Goal: Task Accomplishment & Management: Manage account settings

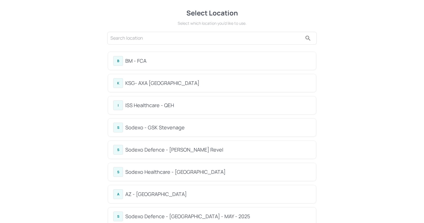
click at [193, 57] on div "B BM - FCA" at bounding box center [212, 61] width 198 height 10
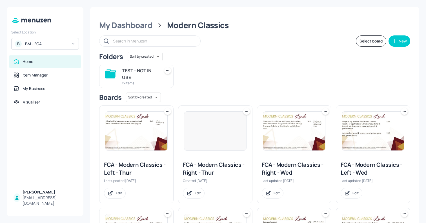
click at [144, 26] on div "My Dashboard" at bounding box center [125, 25] width 53 height 10
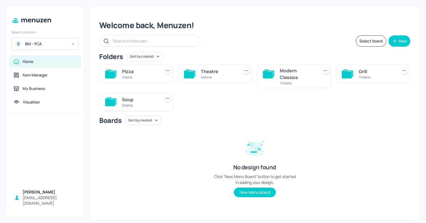
click at [141, 103] on div "5 items" at bounding box center [140, 105] width 36 height 5
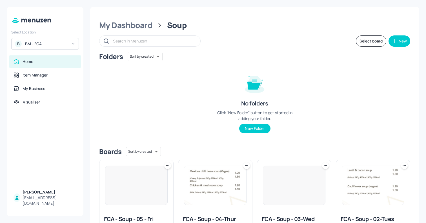
scroll to position [134, 0]
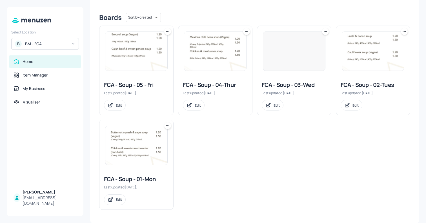
click at [142, 151] on img at bounding box center [136, 145] width 62 height 39
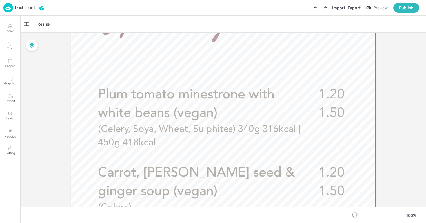
scroll to position [192, 0]
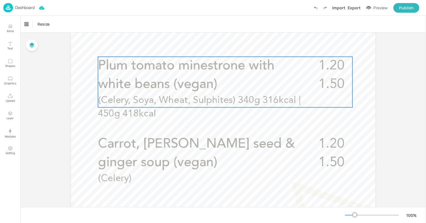
click at [197, 89] on span "Plum tomato minestrone with white beans (vegan)" at bounding box center [186, 75] width 176 height 32
click at [219, 46] on icon "Edit Item" at bounding box center [221, 47] width 5 height 5
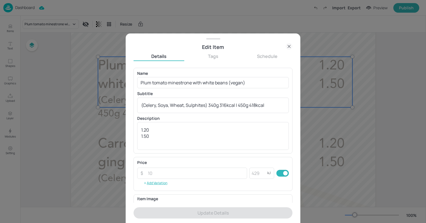
click at [289, 47] on icon at bounding box center [289, 46] width 3 height 3
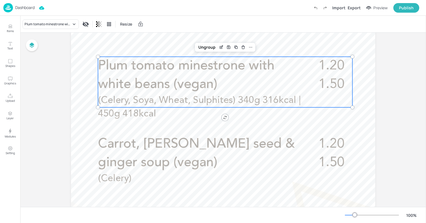
click at [26, 7] on p "Dashboard" at bounding box center [24, 8] width 19 height 4
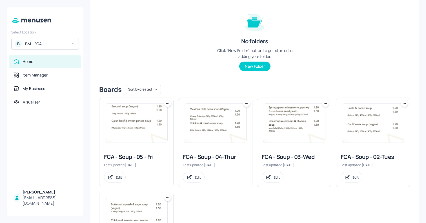
scroll to position [77, 0]
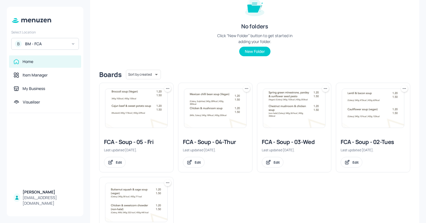
click at [393, 109] on img at bounding box center [373, 108] width 62 height 39
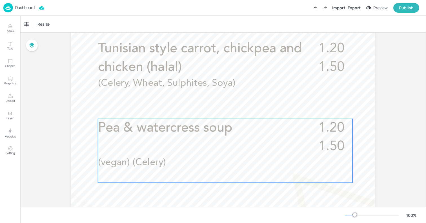
scroll to position [175, 0]
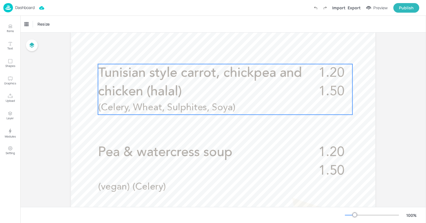
click at [198, 89] on p "Tunisian style carrot, chickpea and chicken (halal)" at bounding box center [201, 82] width 206 height 37
click at [219, 56] on icon "Edit Item" at bounding box center [221, 54] width 5 height 5
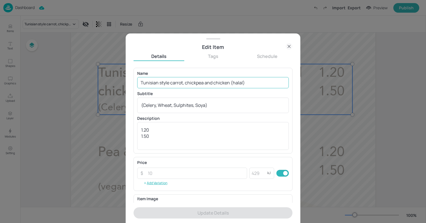
click at [183, 85] on input "Tunisian style carrot, chickpea and chicken (halal)" at bounding box center [213, 82] width 152 height 11
paste input "Wild mushroom and sage soup (vegan)"
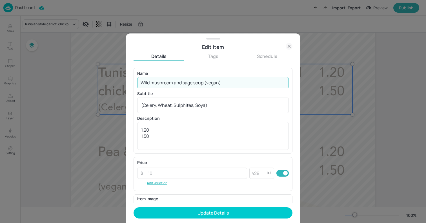
type input "Wild mushroom and sage soup (vegan)"
click at [222, 105] on textarea "(Celery, Wheat, Sulphites, Soya)" at bounding box center [213, 105] width 144 height 6
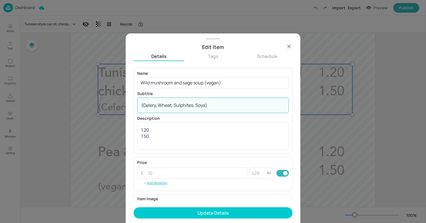
click at [222, 105] on textarea "(Celery, Wheat, Sulphites, Soya)" at bounding box center [213, 105] width 144 height 6
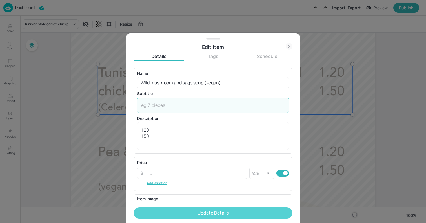
click at [231, 210] on button "Update Details" at bounding box center [213, 213] width 159 height 11
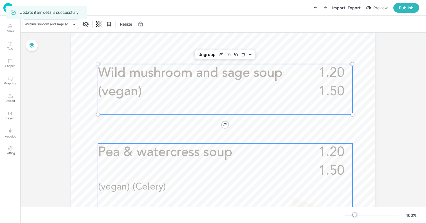
click at [219, 152] on span "Pea & watercress soup" at bounding box center [165, 152] width 134 height 13
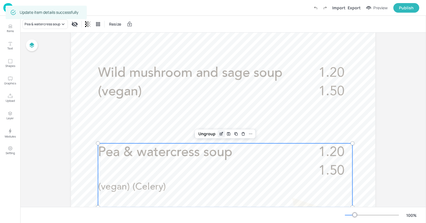
click at [219, 135] on icon "Edit Item" at bounding box center [221, 134] width 5 height 5
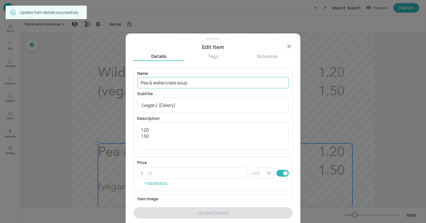
click at [185, 79] on input "Pea & watercress soup" at bounding box center [213, 82] width 152 height 11
paste input "Lebanese style chicken and chickpea soup (non-halal)"
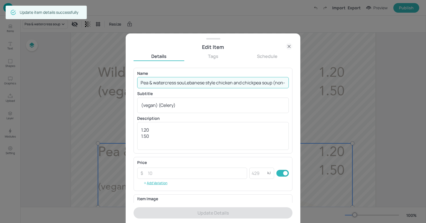
scroll to position [0, 14]
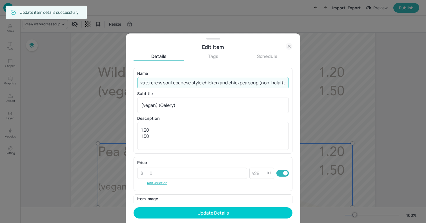
click at [185, 81] on input "Pea & watercress souLebanese style chicken and chickpea soup (non-halal)p" at bounding box center [213, 82] width 152 height 11
paste input "Lebanese style chicken and chickpea soup (non-halal)"
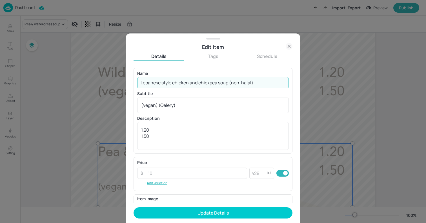
scroll to position [0, 0]
type input "Lebanese style chicken and chickpea soup (non-halal)"
click at [183, 100] on div "(vegan) (Celery) x ​" at bounding box center [213, 105] width 152 height 15
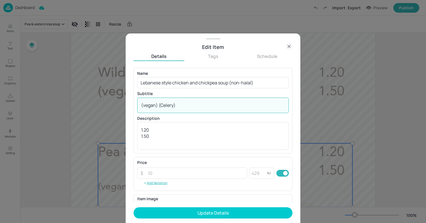
click at [183, 100] on div "(vegan) (Celery) x ​" at bounding box center [213, 105] width 152 height 15
click at [188, 111] on div "(vegan) (Celery) x ​" at bounding box center [213, 105] width 152 height 15
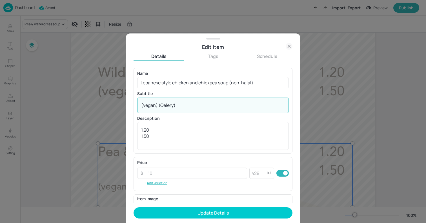
click at [190, 107] on textarea "(vegan) (Celery)" at bounding box center [213, 105] width 144 height 6
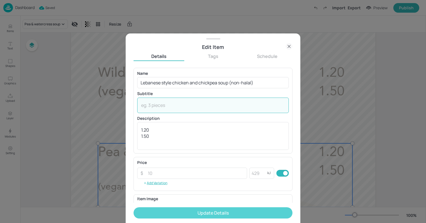
click at [217, 213] on button "Update Details" at bounding box center [213, 213] width 159 height 11
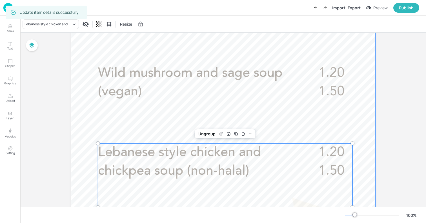
click at [92, 99] on div at bounding box center [223, 145] width 304 height 541
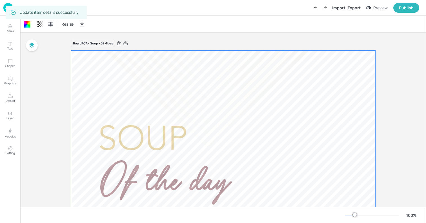
click at [5, 9] on img at bounding box center [8, 7] width 10 height 9
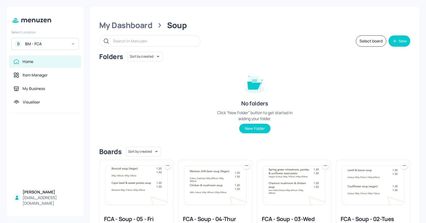
scroll to position [8, 0]
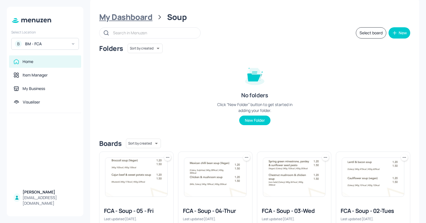
click at [136, 21] on div "My Dashboard" at bounding box center [125, 17] width 53 height 10
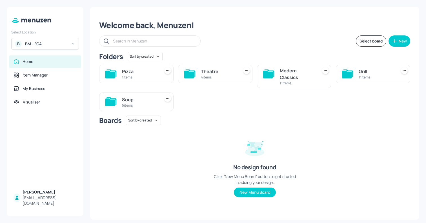
click at [301, 72] on div "Modern Classics" at bounding box center [298, 74] width 36 height 14
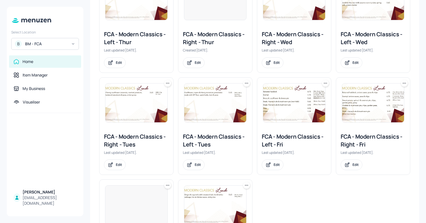
scroll to position [141, 0]
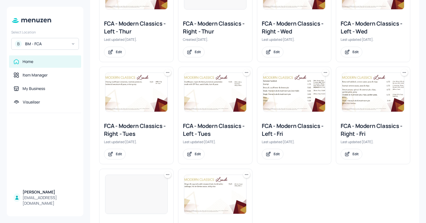
click at [133, 93] on img at bounding box center [136, 92] width 62 height 39
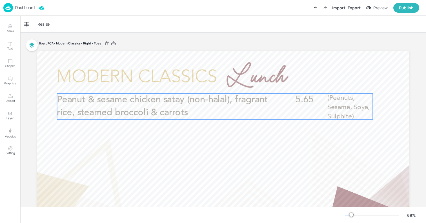
click at [172, 103] on span "Peanut & sesame chicken satay (non-halal), fragrant rice, steamed broccoli & ca…" at bounding box center [162, 107] width 211 height 22
click at [211, 85] on icon "Edit Item" at bounding box center [211, 84] width 5 height 5
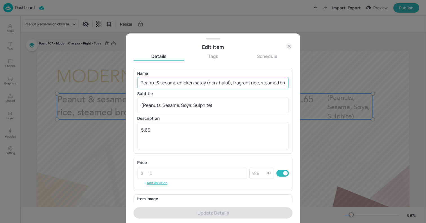
click at [199, 85] on input "Peanut & sesame chicken satay (non-halal), fragrant rice, steamed broccoli & ca…" at bounding box center [213, 82] width 152 height 11
paste input "Grilled chicken cacciatore (halal) or white bean and artichoke cacciatore serve…"
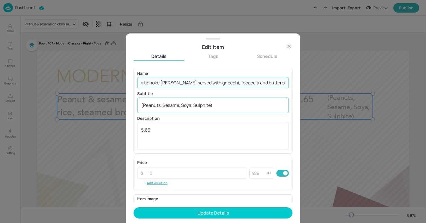
type input "Grilled chicken [PERSON_NAME] (halal) or white bean and artichoke [PERSON_NAME]…"
click at [205, 106] on textarea "(Peanuts, Sesame, Soya, Sulphite)" at bounding box center [213, 105] width 144 height 6
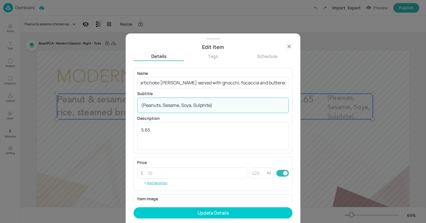
scroll to position [0, 0]
click at [205, 106] on textarea "(Peanuts, Sesame, Soya, Sulphite)" at bounding box center [213, 105] width 144 height 6
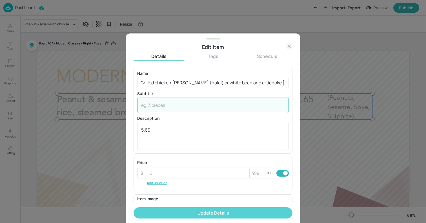
click at [223, 212] on button "Update Details" at bounding box center [213, 213] width 159 height 11
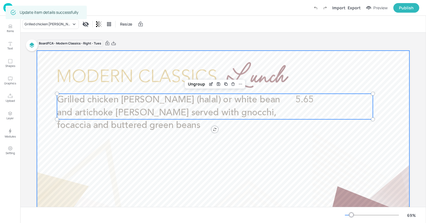
click at [46, 62] on div at bounding box center [223, 156] width 372 height 210
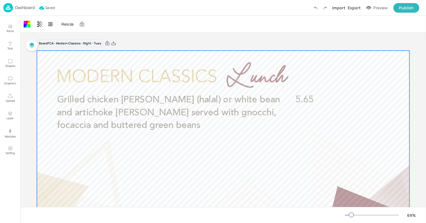
click at [4, 8] on img at bounding box center [8, 7] width 10 height 9
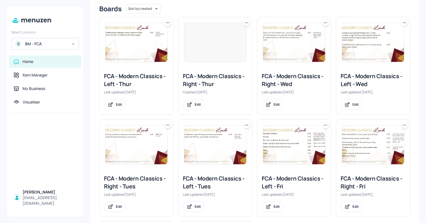
scroll to position [97, 0]
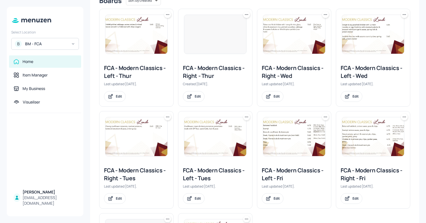
click at [199, 134] on img at bounding box center [215, 136] width 62 height 39
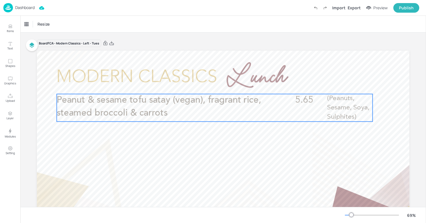
click at [162, 100] on span "Peanut & sesame tofu satay (vegan), fragrant rice, steamed broccoli & carrots" at bounding box center [159, 107] width 205 height 22
click at [210, 85] on icon "Edit Item" at bounding box center [211, 84] width 2 height 2
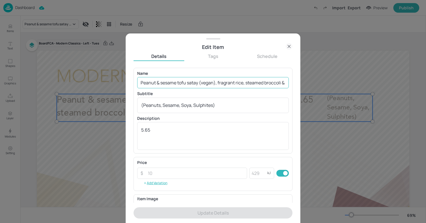
click at [163, 83] on input "Peanut & sesame tofu satay (vegan), fragrant rice, steamed broccoli & carrots" at bounding box center [213, 82] width 152 height 11
paste input "Grilled chicken cacciatore (halal) or white bean and artichoke cacciatore serve…"
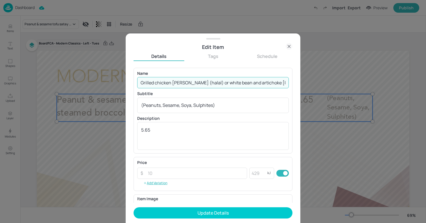
scroll to position [0, 122]
type input "Grilled chicken [PERSON_NAME] (halal) or white bean and artichoke [PERSON_NAME]…"
click at [173, 107] on textarea "(Peanuts, Sesame, Soya, Sulphites)" at bounding box center [213, 105] width 144 height 6
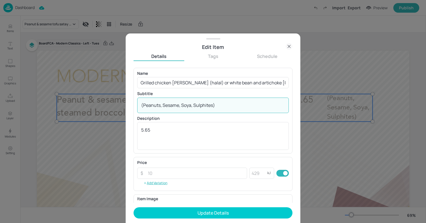
click at [173, 107] on textarea "(Peanuts, Sesame, Soya, Sulphites)" at bounding box center [213, 105] width 144 height 6
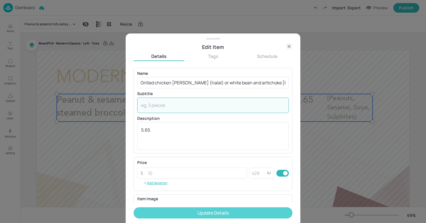
click at [212, 217] on button "Update Details" at bounding box center [213, 213] width 159 height 11
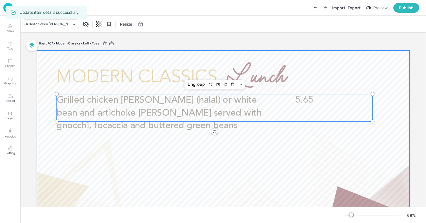
click at [55, 66] on div at bounding box center [223, 156] width 372 height 210
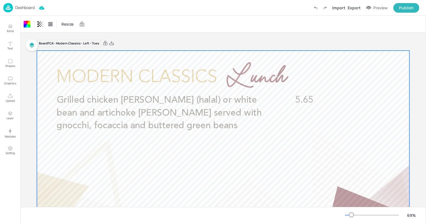
click at [15, 9] on div "Dashboard" at bounding box center [18, 7] width 31 height 9
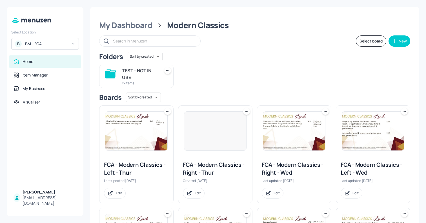
click at [148, 29] on div "My Dashboard" at bounding box center [125, 25] width 53 height 10
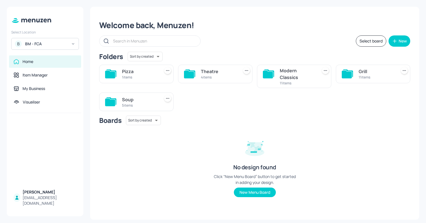
click at [232, 79] on div "4 items" at bounding box center [219, 77] width 36 height 5
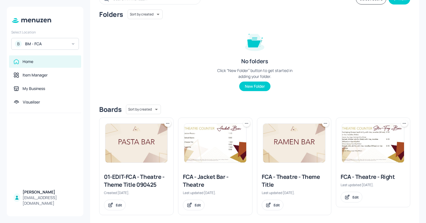
scroll to position [48, 0]
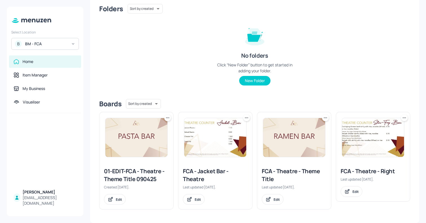
click at [374, 147] on img at bounding box center [373, 137] width 62 height 39
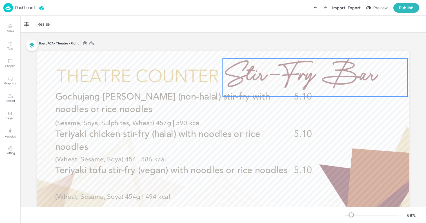
click at [322, 83] on span "Stir-Fry Bar" at bounding box center [299, 78] width 153 height 46
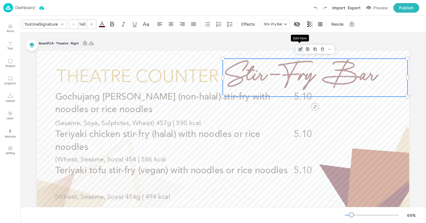
click at [299, 48] on icon "Edit Item" at bounding box center [300, 49] width 5 height 5
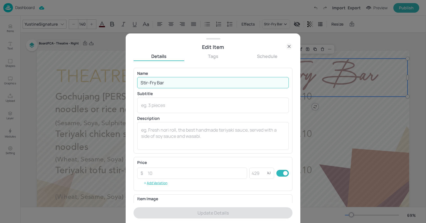
drag, startPoint x: 155, startPoint y: 83, endPoint x: 132, endPoint y: 79, distance: 23.3
click at [132, 79] on div "Edit Item Details Tags Schedule Name Stir-Fry Bar ​ Subtitle x ​ Description x …" at bounding box center [213, 129] width 175 height 190
click at [289, 45] on icon at bounding box center [289, 46] width 7 height 7
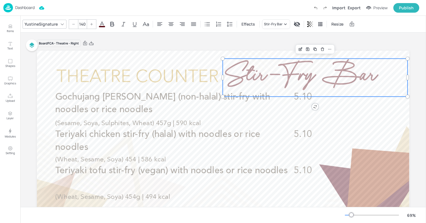
click at [28, 8] on p "Dashboard" at bounding box center [24, 8] width 19 height 4
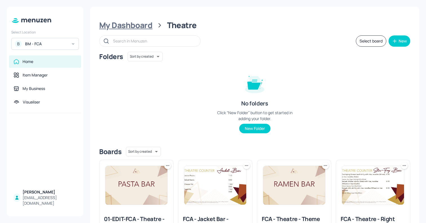
click at [147, 26] on div "My Dashboard" at bounding box center [125, 25] width 53 height 10
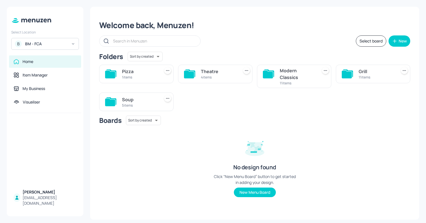
click at [361, 74] on div "Grill" at bounding box center [377, 71] width 36 height 7
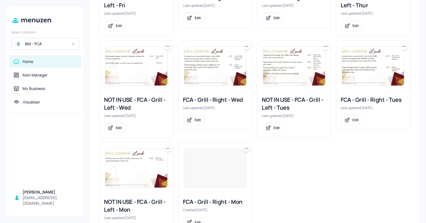
scroll to position [168, 0]
click at [371, 67] on img at bounding box center [373, 65] width 62 height 39
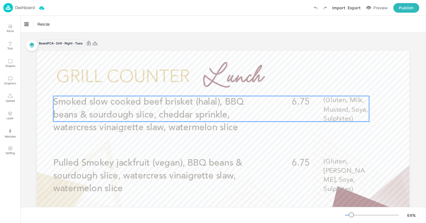
click at [220, 113] on span "Smoked slow cooked beef brisket (halal), BBQ beans & sourdough slice, cheddar s…" at bounding box center [148, 115] width 190 height 35
click at [206, 86] on icon "Edit Item" at bounding box center [207, 86] width 5 height 5
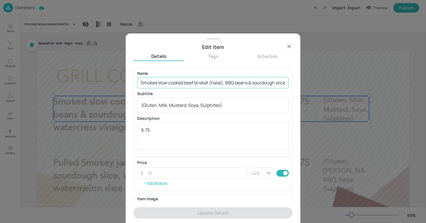
click at [194, 83] on input "Smoked slow cooked beef brisket (halal), BBQ beans & sourdough slice, cheddar s…" at bounding box center [213, 82] width 152 height 11
paste input "Rare rump steak and chips, grilled mushroom, onions, tomato, watercress salad, …"
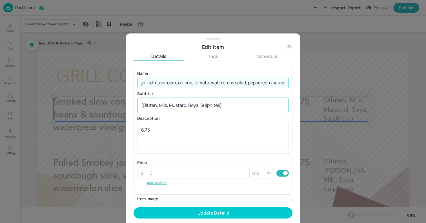
type input "Rare rump steak and chips, grilled mushroom, onions, tomato, watercress salad, …"
click at [200, 110] on div "(Gluten, Milk, Mustard, Soya, Sulphites) x ​" at bounding box center [213, 105] width 152 height 15
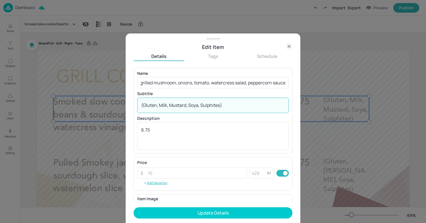
scroll to position [0, 0]
click at [200, 110] on div "(Gluten, Milk, Mustard, Soya, Sulphites) x ​" at bounding box center [213, 105] width 152 height 15
click at [205, 106] on textarea "(Gluten, Milk, Mustard, Soya, Sulphites)" at bounding box center [213, 105] width 144 height 6
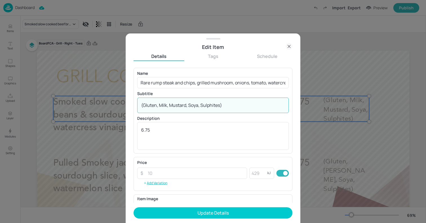
click at [205, 106] on textarea "(Gluten, Milk, Mustard, Soya, Sulphites)" at bounding box center [213, 105] width 144 height 6
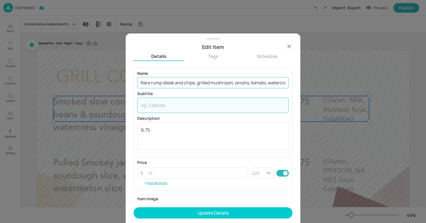
click at [227, 85] on input "Rare rump steak and chips, grilled mushroom, onions, tomato, watercress salad, …" at bounding box center [213, 82] width 152 height 11
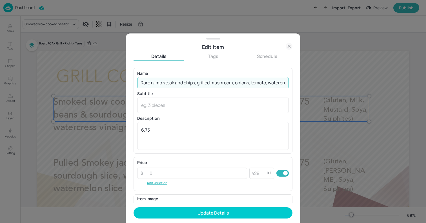
click at [227, 85] on input "Rare rump steak and chips, grilled mushroom, onions, tomato, watercress salad, …" at bounding box center [213, 82] width 152 height 11
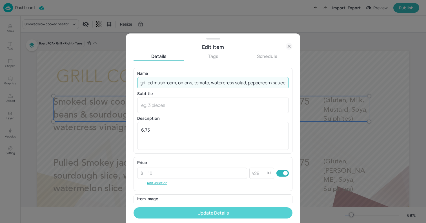
click at [241, 208] on button "Update Details" at bounding box center [213, 213] width 159 height 11
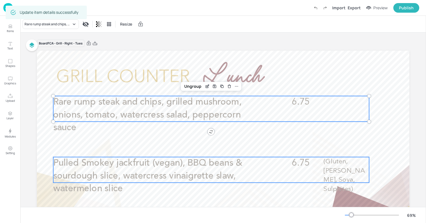
click at [236, 172] on p "Pulled Smokey jackfruit (vegan), BBQ beans & sourdough slice, watercress vinaig…" at bounding box center [158, 176] width 211 height 38
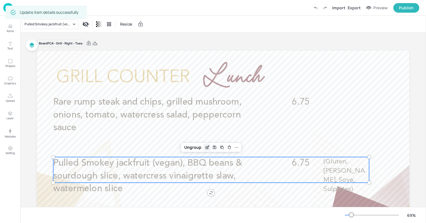
click at [205, 146] on icon "Edit Item" at bounding box center [207, 147] width 5 height 5
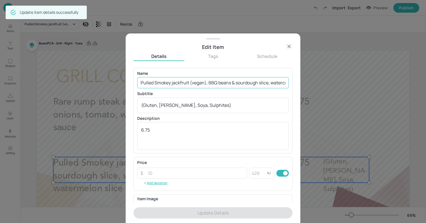
click at [206, 84] on input "Pulled Smokey jackfruit (vegan), BBQ beans & sourdough slice, watercress vinaig…" at bounding box center [213, 82] width 152 height 11
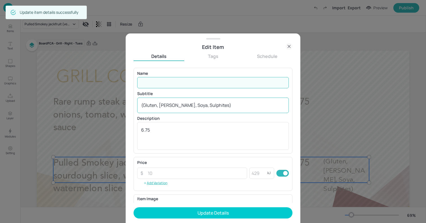
click at [204, 104] on textarea "(Gluten, Mustard, Soya, Sulphites)" at bounding box center [213, 105] width 144 height 6
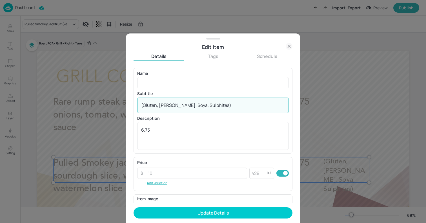
click at [204, 104] on textarea "(Gluten, Mustard, Soya, Sulphites)" at bounding box center [213, 105] width 144 height 6
click at [206, 128] on textarea "6.75" at bounding box center [213, 136] width 144 height 19
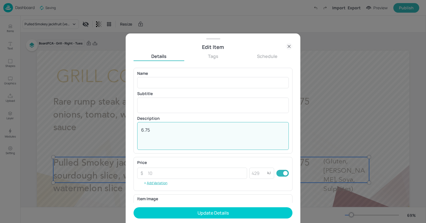
click at [206, 128] on textarea "6.75" at bounding box center [213, 136] width 144 height 19
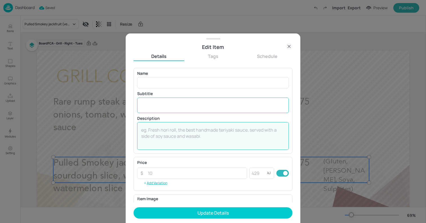
click at [206, 106] on textarea at bounding box center [213, 105] width 144 height 6
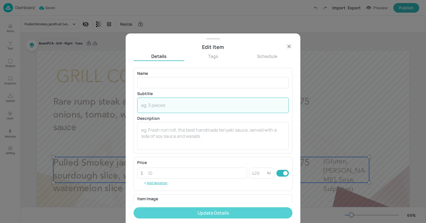
click at [230, 214] on button "Update Details" at bounding box center [213, 213] width 159 height 11
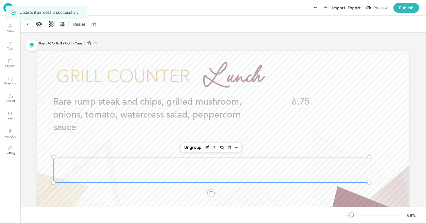
click at [43, 145] on div at bounding box center [223, 156] width 372 height 210
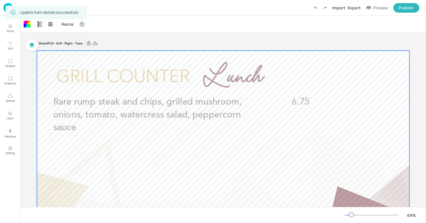
click at [5, 6] on img at bounding box center [8, 7] width 10 height 9
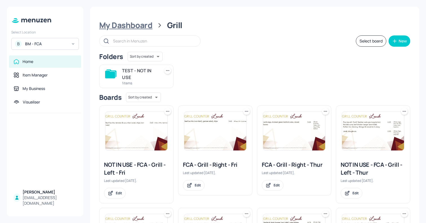
click at [138, 30] on div "My Dashboard" at bounding box center [125, 25] width 53 height 10
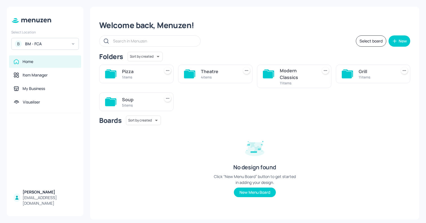
click at [144, 100] on div "Soup" at bounding box center [140, 99] width 36 height 7
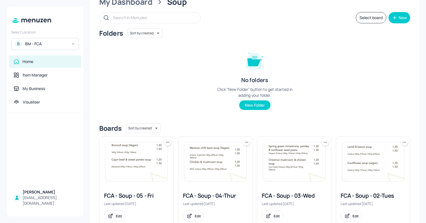
scroll to position [27, 0]
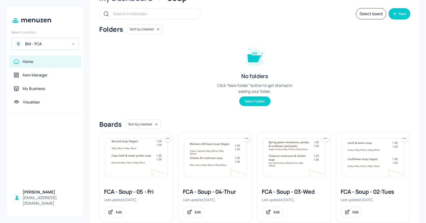
click at [288, 160] on img at bounding box center [294, 158] width 62 height 39
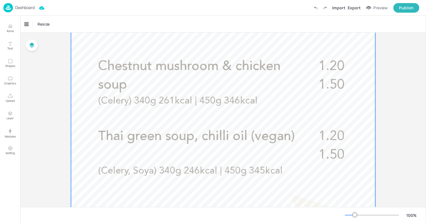
scroll to position [184, 0]
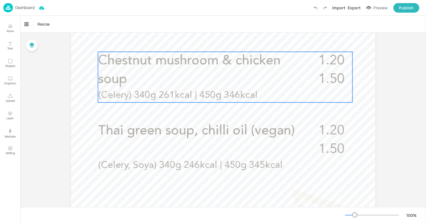
click at [229, 83] on p "Chestnut mushroom & chicken soup" at bounding box center [201, 70] width 206 height 37
click at [219, 41] on icon "Edit Item" at bounding box center [221, 42] width 5 height 5
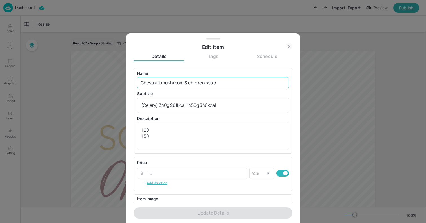
click at [199, 82] on input "Chestnut mushroom & chicken soup" at bounding box center [213, 82] width 152 height 11
paste input "Smokey red lentil and baco"
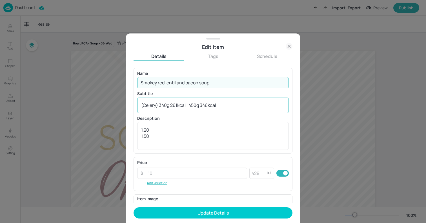
type input "Smokey red lentil and bacon soup"
click at [213, 104] on textarea "(Celery) 340g 261kcal | 450g 346kcal" at bounding box center [213, 105] width 144 height 6
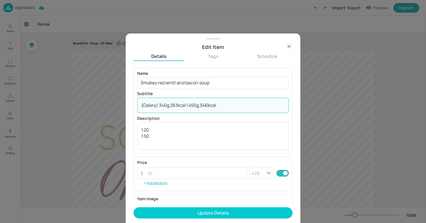
click at [213, 104] on textarea "(Celery) 340g 261kcal | 450g 346kcal" at bounding box center [213, 105] width 144 height 6
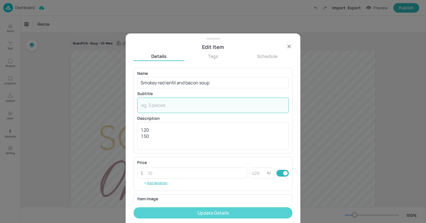
click at [233, 218] on button "Update Details" at bounding box center [213, 213] width 159 height 11
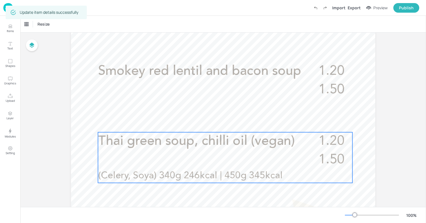
scroll to position [176, 0]
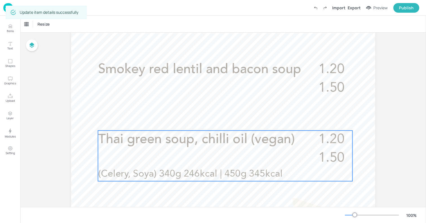
click at [256, 154] on div "1.20 1.50 Thai green soup, chilli oil (vegan) (Celery, Soya) 340g 246kcal | 450…" at bounding box center [225, 156] width 254 height 51
click at [221, 121] on icon "Edit Item" at bounding box center [222, 120] width 2 height 2
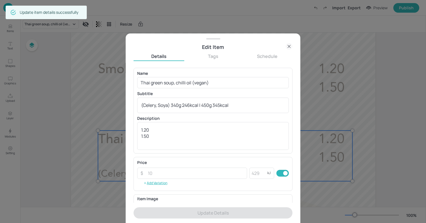
click at [287, 45] on icon at bounding box center [289, 46] width 7 height 7
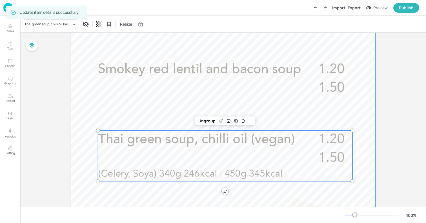
click at [91, 94] on div at bounding box center [223, 145] width 304 height 541
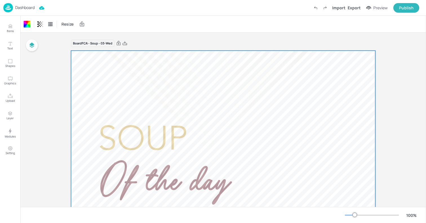
click at [21, 8] on p "Dashboard" at bounding box center [24, 8] width 19 height 4
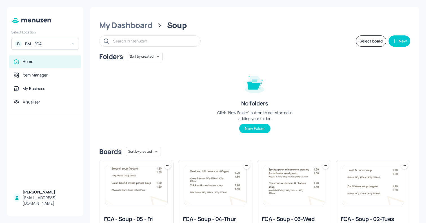
click at [136, 22] on div "My Dashboard" at bounding box center [125, 25] width 53 height 10
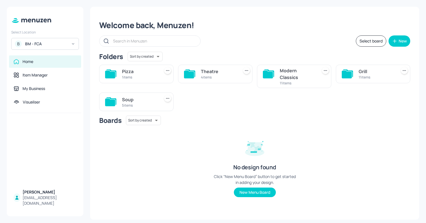
click at [292, 77] on div "Modern Classics" at bounding box center [298, 74] width 36 height 14
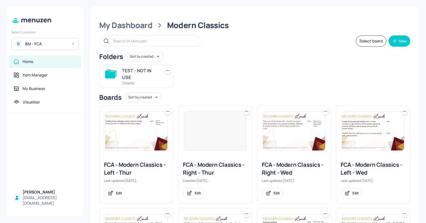
click at [289, 136] on img at bounding box center [294, 131] width 62 height 39
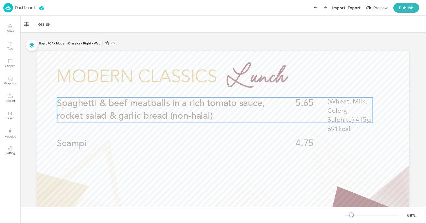
click at [231, 114] on p "Spaghetti & beef meatballs in a rich tomato sauce, rocket salad & garlic bread …" at bounding box center [162, 110] width 211 height 26
click at [210, 88] on icon "Edit Item" at bounding box center [211, 87] width 2 height 2
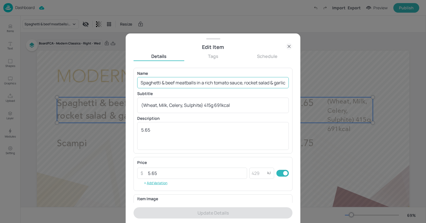
click at [190, 81] on input "Spaghetti & beef meatballs in a rich tomato sauce, rocket salad & garlic bread …" at bounding box center [213, 82] width 152 height 11
paste input "Beef stifado - Greek style slow cooked beef (non-halal) or 'mock' beef stew (ve…"
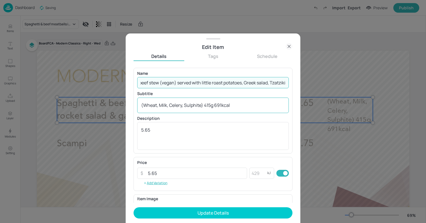
type input "Beef stifado - Greek style slow cooked beef (non-halal) or 'mock' beef stew (ve…"
click at [195, 104] on textarea "(Wheat, Milk, Celery, Sulphite) 415g 691kcal" at bounding box center [213, 105] width 144 height 6
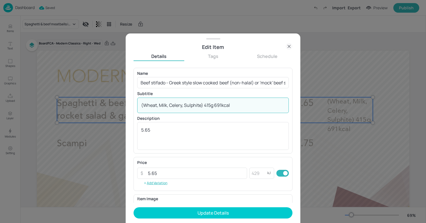
click at [195, 104] on textarea "(Wheat, Milk, Celery, Sulphite) 415g 691kcal" at bounding box center [213, 105] width 144 height 6
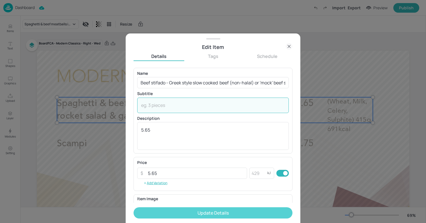
click at [257, 210] on button "Update Details" at bounding box center [213, 213] width 159 height 11
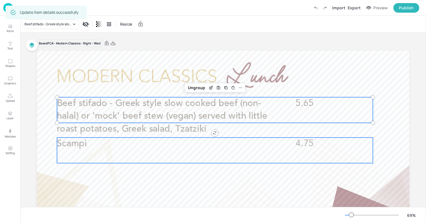
click at [81, 146] on span "Scampi" at bounding box center [72, 143] width 30 height 9
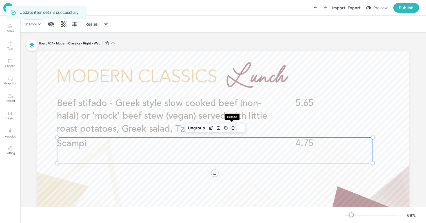
click at [232, 131] on div "Delete" at bounding box center [232, 128] width 7 height 7
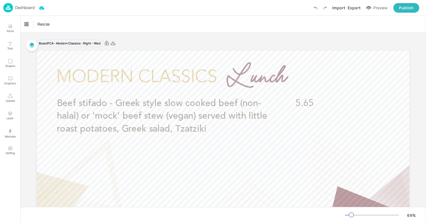
click at [10, 8] on img at bounding box center [8, 7] width 10 height 9
click at [21, 6] on p "Dashboard" at bounding box center [24, 8] width 19 height 4
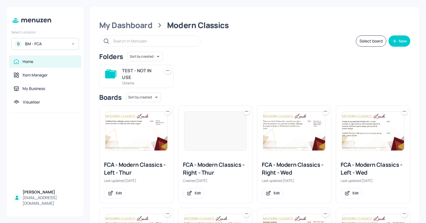
click at [365, 148] on img at bounding box center [373, 131] width 62 height 39
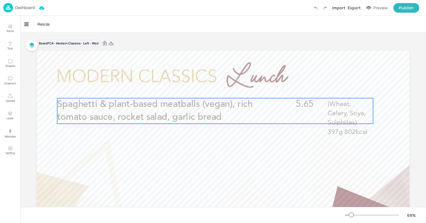
click at [235, 119] on p "Spaghetti & plant-based meatballs (vegan), rich tomato sauce, rocket salad, gar…" at bounding box center [162, 111] width 211 height 26
click at [213, 88] on div "Edit Item" at bounding box center [211, 88] width 7 height 7
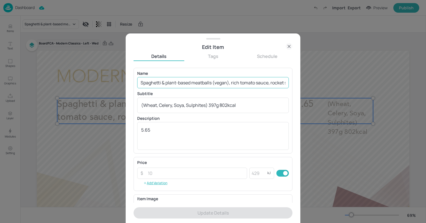
click at [202, 81] on input "Spaghetti & plant-based meatballs (vegan), rich tomato sauce, rocket salad, gar…" at bounding box center [213, 82] width 152 height 11
paste input "Beef stifado - Greek style slow cooked beef (non-halal) or 'mock' beef stew (ve…"
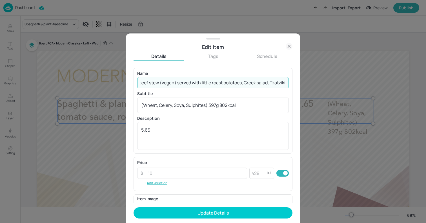
type input "Beef stifado - Greek style slow cooked beef (non-halal) or 'mock' beef stew (ve…"
click at [218, 117] on p "Description" at bounding box center [213, 119] width 152 height 4
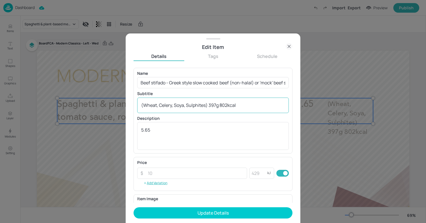
click at [225, 104] on textarea "(Wheat, Celery, Soya, Sulphites) 397g 802kcal" at bounding box center [213, 105] width 144 height 6
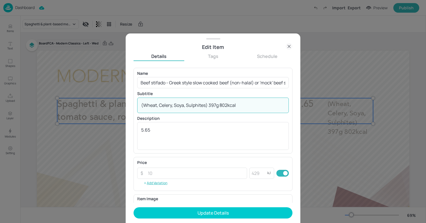
click at [225, 104] on textarea "(Wheat, Celery, Soya, Sulphites) 397g 802kcal" at bounding box center [213, 105] width 144 height 6
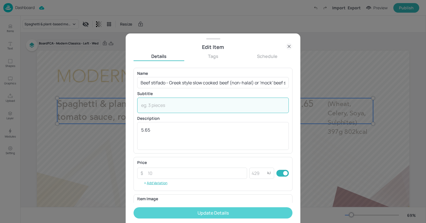
click at [239, 216] on button "Update Details" at bounding box center [213, 213] width 159 height 11
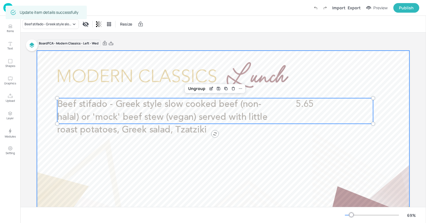
click at [46, 63] on div at bounding box center [223, 156] width 372 height 210
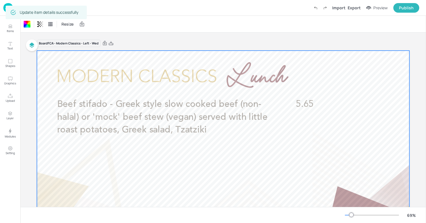
click at [5, 5] on img at bounding box center [8, 7] width 10 height 9
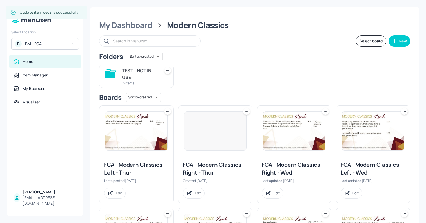
click at [127, 29] on div "My Dashboard" at bounding box center [125, 25] width 53 height 10
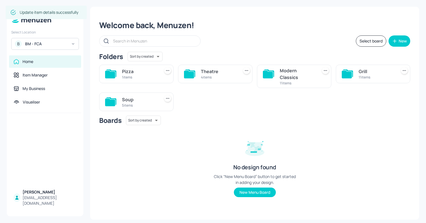
click at [143, 105] on div "5 items" at bounding box center [140, 105] width 36 height 5
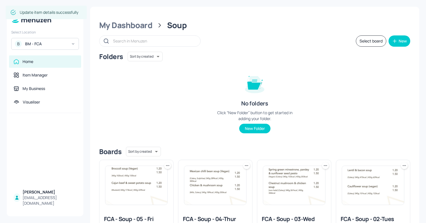
click at [220, 189] on img at bounding box center [215, 185] width 62 height 39
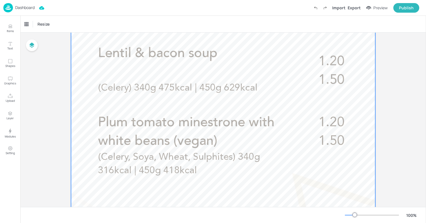
scroll to position [217, 0]
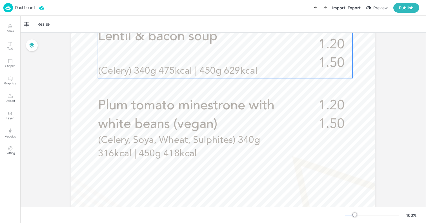
click at [184, 57] on div "Lentil & bacon soup 1.20 1.50 (Celery) 340g 475kcal | 450g 629kcal" at bounding box center [225, 53] width 254 height 51
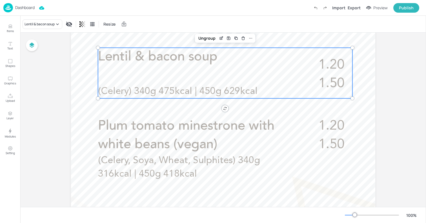
scroll to position [182, 0]
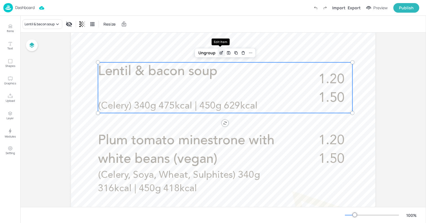
click at [219, 55] on icon "Edit Item" at bounding box center [221, 53] width 5 height 5
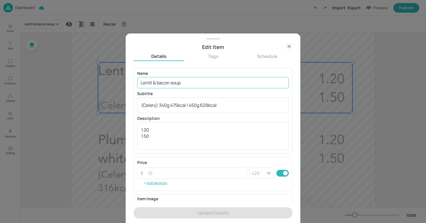
click at [178, 82] on input "Lentil & bacon soup" at bounding box center [213, 82] width 152 height 11
paste input "Sweet potato, coconut and ginger soup (vegan)"
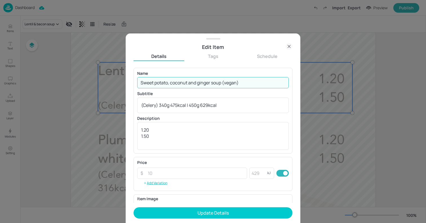
type input "Sweet potato, coconut and ginger soup (vegan)"
click at [222, 102] on textarea "(Celery) 340g 475kcal | 450g 629kcal" at bounding box center [213, 105] width 144 height 6
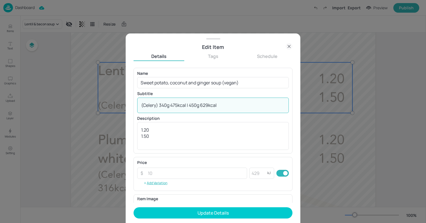
click at [222, 102] on textarea "(Celery) 340g 475kcal | 450g 629kcal" at bounding box center [213, 105] width 144 height 6
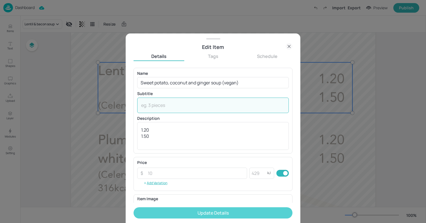
click at [243, 210] on button "Update Details" at bounding box center [213, 213] width 159 height 11
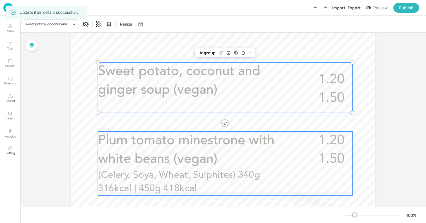
click at [159, 168] on p "Plum tomato minestrone with white beans (vegan)" at bounding box center [202, 150] width 208 height 37
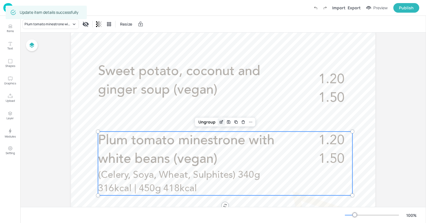
click at [220, 124] on div "Edit Item" at bounding box center [221, 122] width 7 height 7
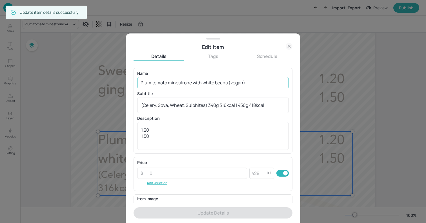
click at [209, 85] on input "Plum tomato minestrone with white beans (vegan)" at bounding box center [213, 82] width 152 height 11
paste input "Classic oxtail soup"
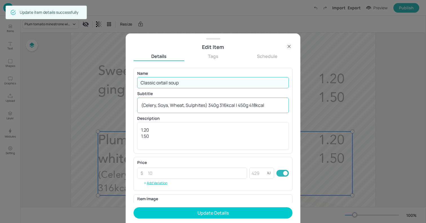
type input "Classic oxtail soup"
click at [210, 107] on textarea "(Celery, Soya, Wheat, Sulphites) 340g 316kcal | 450g 418kcal" at bounding box center [213, 105] width 144 height 6
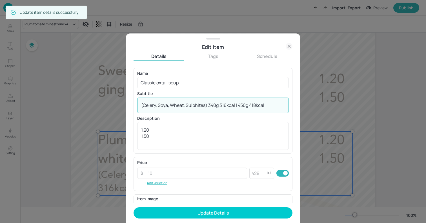
click at [210, 107] on textarea "(Celery, Soya, Wheat, Sulphites) 340g 316kcal | 450g 418kcal" at bounding box center [213, 105] width 144 height 6
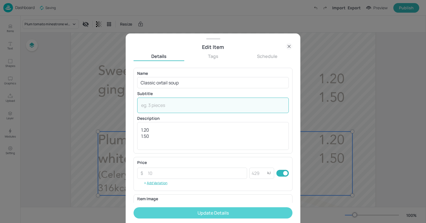
click at [223, 210] on button "Update Details" at bounding box center [213, 213] width 159 height 11
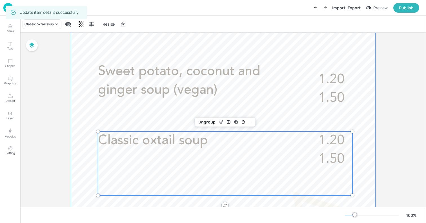
click at [76, 117] on div at bounding box center [223, 139] width 304 height 541
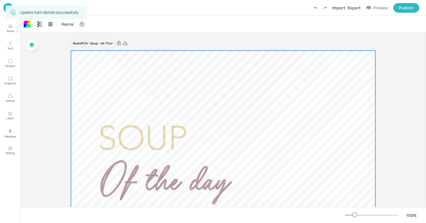
click at [4, 8] on img at bounding box center [8, 7] width 10 height 9
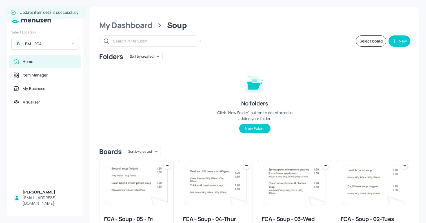
click at [136, 191] on img at bounding box center [136, 185] width 62 height 39
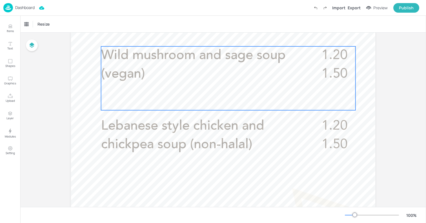
scroll to position [196, 0]
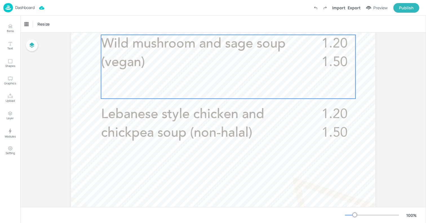
click at [213, 59] on p "Wild mushroom and sage soup (vegan)" at bounding box center [200, 53] width 199 height 37
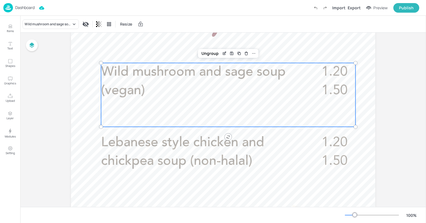
scroll to position [163, 0]
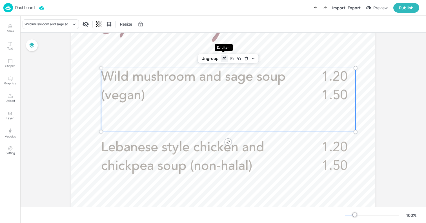
click at [225, 56] on icon "Edit Item" at bounding box center [224, 58] width 5 height 5
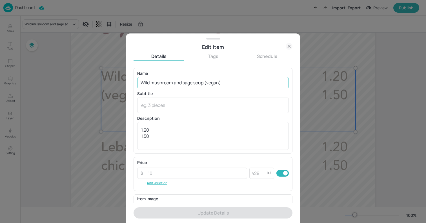
click at [200, 82] on input "Wild mushroom and sage soup (vegan)" at bounding box center [213, 82] width 152 height 11
paste input "Cauliflower, cheddar and [PERSON_NAME] (veggie)"
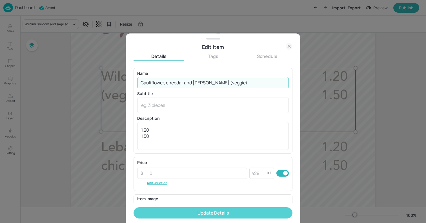
type input "Cauliflower, cheddar and [PERSON_NAME] (veggie)"
click at [241, 213] on button "Update Details" at bounding box center [213, 213] width 159 height 11
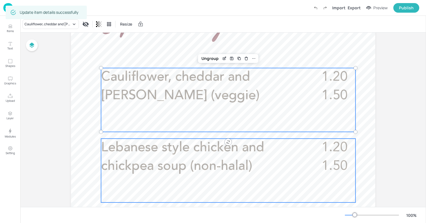
click at [241, 156] on p "Lebanese style chicken and chickpea soup (non-halal)" at bounding box center [200, 157] width 199 height 37
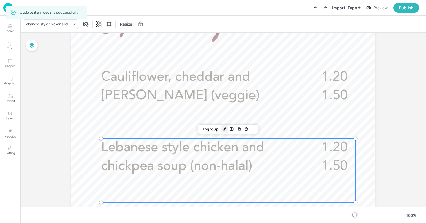
click at [224, 129] on icon "Edit Item" at bounding box center [224, 129] width 5 height 5
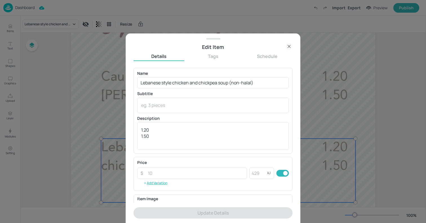
click at [288, 44] on icon at bounding box center [289, 46] width 7 height 7
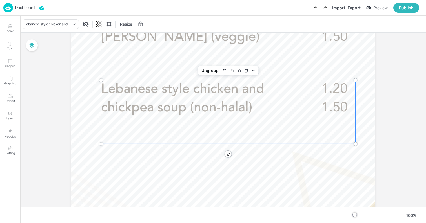
scroll to position [222, 0]
click at [67, 24] on div "Lebanese style chicken and chickpea soup (non-halal)" at bounding box center [48, 24] width 47 height 5
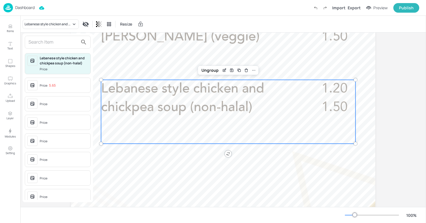
click at [62, 84] on span "Price: 5.65" at bounding box center [64, 85] width 48 height 9
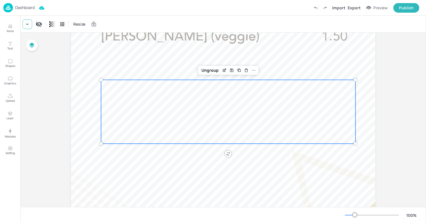
click at [30, 26] on div at bounding box center [28, 24] width 10 height 10
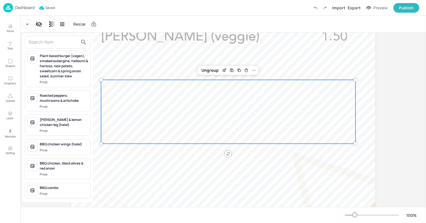
scroll to position [282, 0]
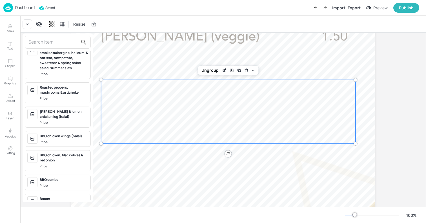
click at [54, 41] on input "text" at bounding box center [53, 42] width 50 height 9
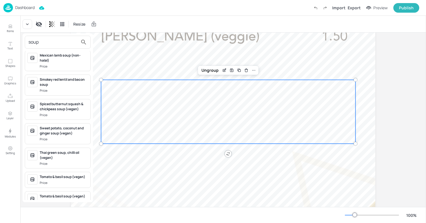
scroll to position [206, 0]
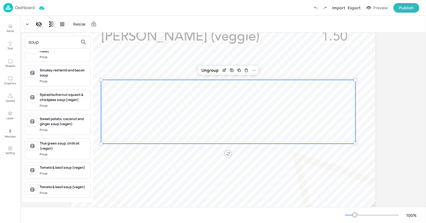
type input "soup"
click at [63, 187] on div "Tomato & basil soup (vegan)" at bounding box center [64, 187] width 48 height 5
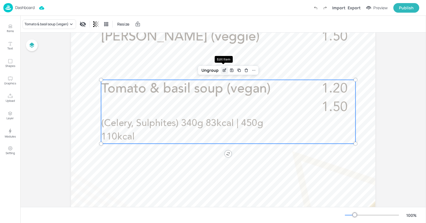
click at [224, 72] on icon "Edit Item" at bounding box center [224, 70] width 5 height 5
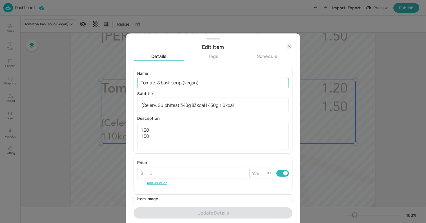
click at [198, 81] on input "Tomato & basil soup (vegan)" at bounding box center [213, 82] width 152 height 11
paste input "Soup of the day"
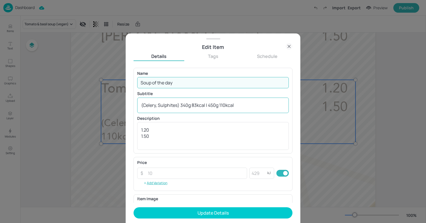
type input "Soup of the day"
click at [207, 106] on textarea "(Celery, Sulphites) 340g 83kcal | 450g 110kcal" at bounding box center [213, 105] width 144 height 6
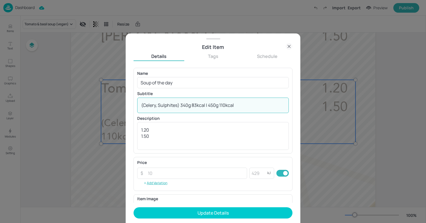
click at [207, 106] on textarea "(Celery, Sulphites) 340g 83kcal | 450g 110kcal" at bounding box center [213, 105] width 144 height 6
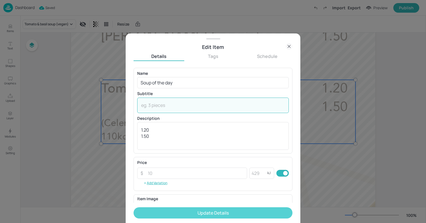
click at [236, 209] on button "Update Details" at bounding box center [213, 213] width 159 height 11
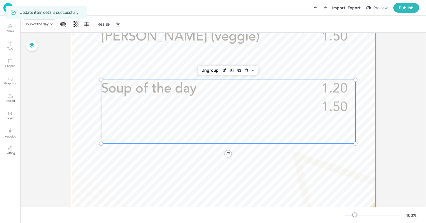
click at [81, 115] on div at bounding box center [223, 99] width 304 height 541
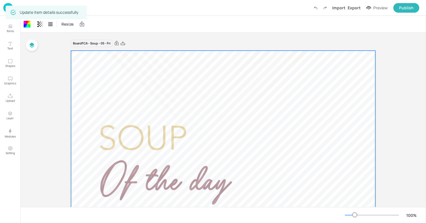
click at [3, 9] on img at bounding box center [8, 7] width 10 height 9
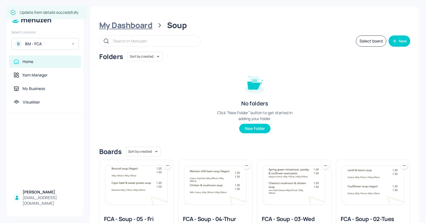
click at [144, 25] on div "My Dashboard" at bounding box center [125, 25] width 53 height 10
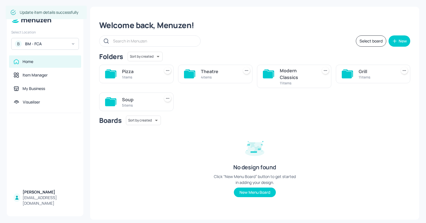
click at [280, 79] on div "Modern Classics" at bounding box center [298, 74] width 36 height 14
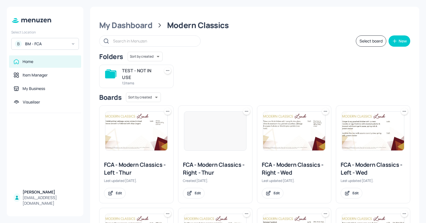
click at [216, 128] on div at bounding box center [215, 131] width 63 height 39
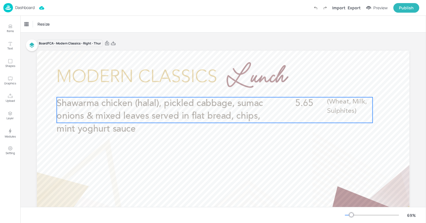
click at [216, 119] on span "Shawarma chicken (halal), pickled cabbage, sumac onions & mixed leaves served i…" at bounding box center [160, 116] width 207 height 35
click at [211, 88] on icon "Edit Item" at bounding box center [211, 88] width 5 height 5
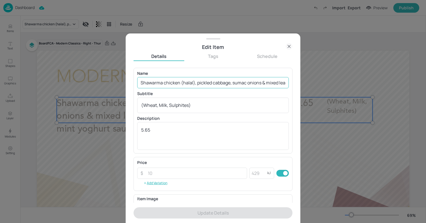
click at [204, 85] on input "Shawarma chicken (halal), pickled cabbage, sumac onions & mixed leaves served i…" at bounding box center [213, 82] width 152 height 11
paste input "bar - Chicken (halal) or Vegan chicken shawarma with tahini yoghurt, chilli sau…"
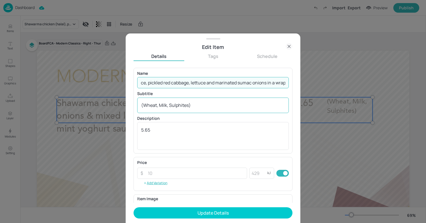
type input "Shawarma bar - Chicken (halal) or Vegan chicken shawarma with tahini yoghurt, c…"
click at [210, 108] on textarea "(Wheat, Milk, Sulphites)" at bounding box center [213, 105] width 144 height 6
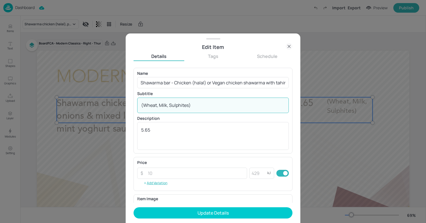
click at [210, 108] on textarea "(Wheat, Milk, Sulphites)" at bounding box center [213, 105] width 144 height 6
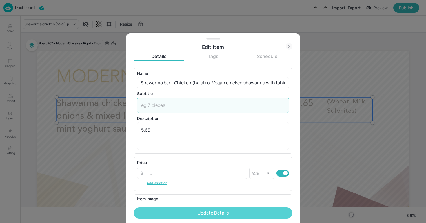
click at [222, 214] on button "Update Details" at bounding box center [213, 213] width 159 height 11
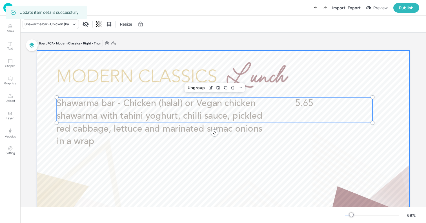
click at [43, 63] on div at bounding box center [223, 156] width 372 height 210
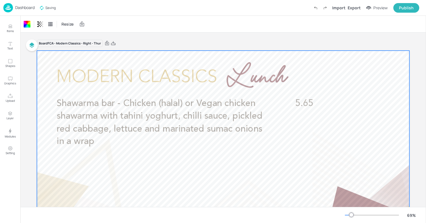
click at [49, 59] on div at bounding box center [223, 156] width 372 height 210
click at [17, 8] on p "Dashboard" at bounding box center [24, 8] width 19 height 4
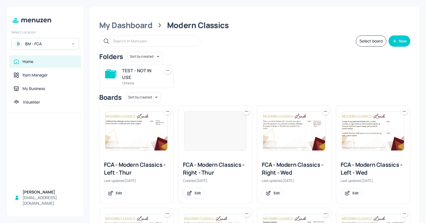
click at [155, 128] on img at bounding box center [136, 131] width 62 height 39
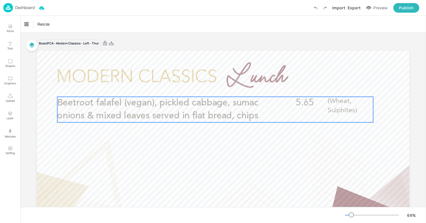
click at [223, 115] on span "Beetroot falafel (vegan), pickled cabbage, sumac onions & mixed leaves served i…" at bounding box center [157, 110] width 201 height 22
click at [209, 87] on icon "Edit Item" at bounding box center [211, 87] width 5 height 5
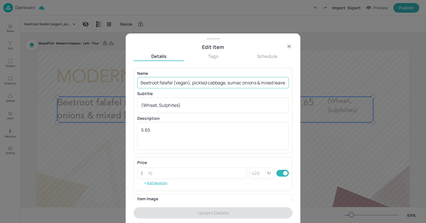
click at [190, 81] on input "Beetroot falafel (vegan), pickled cabbage, sumac onions & mixed leaves served i…" at bounding box center [213, 82] width 152 height 11
paste input "Shawarma bar - Chicken (halal) or Vegan chicken shawarma with tahini yoghurt, c…"
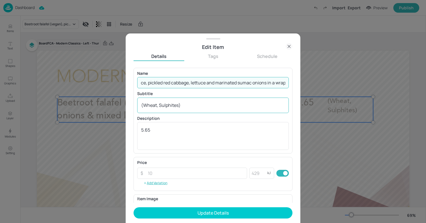
type input "Shawarma bar - Chicken (halal) or Vegan chicken shawarma with tahini yoghurt, c…"
click at [193, 106] on textarea "(Wheat, Sulphites)" at bounding box center [213, 105] width 144 height 6
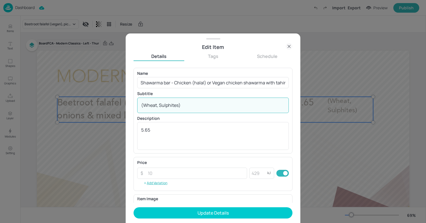
click at [193, 106] on textarea "(Wheat, Sulphites)" at bounding box center [213, 105] width 144 height 6
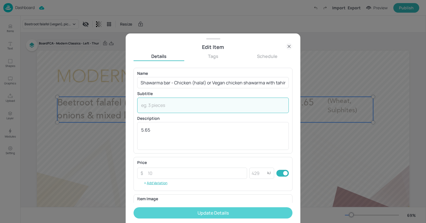
click at [222, 210] on button "Update Details" at bounding box center [213, 213] width 159 height 11
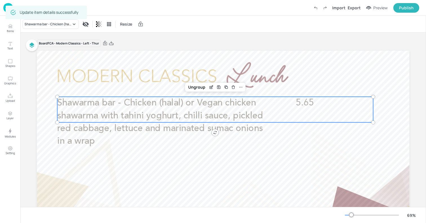
click at [54, 63] on div at bounding box center [223, 156] width 372 height 210
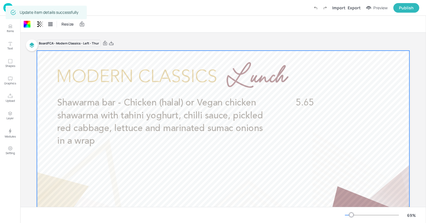
click at [5, 7] on img at bounding box center [8, 7] width 10 height 9
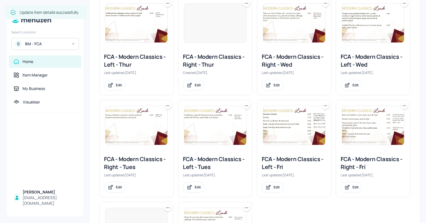
scroll to position [110, 0]
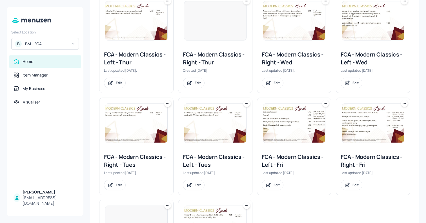
click at [387, 133] on img at bounding box center [373, 123] width 62 height 39
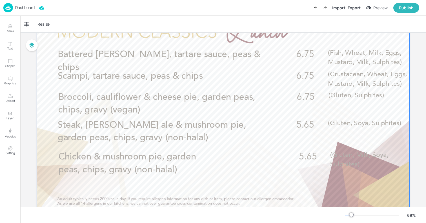
scroll to position [45, 0]
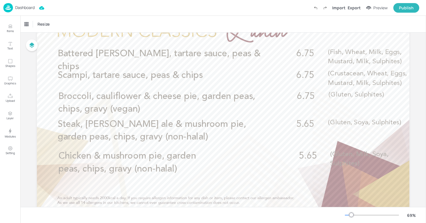
click at [28, 6] on p "Dashboard" at bounding box center [24, 8] width 19 height 4
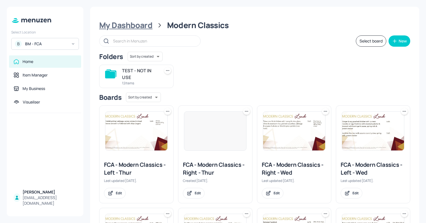
click at [138, 25] on div "My Dashboard" at bounding box center [125, 25] width 53 height 10
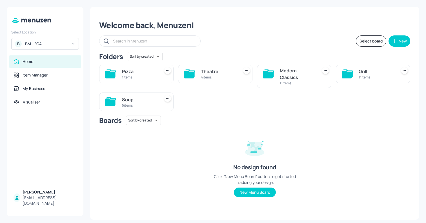
click at [358, 71] on div "Grill 11 items" at bounding box center [373, 74] width 74 height 19
click at [365, 72] on div "Grill" at bounding box center [377, 71] width 36 height 7
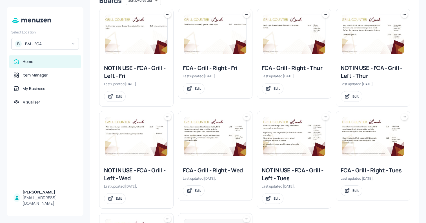
scroll to position [96, 0]
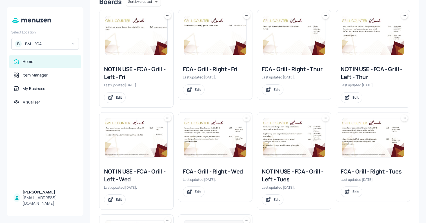
click at [227, 132] on img at bounding box center [215, 138] width 62 height 39
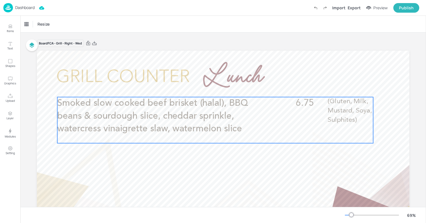
click at [239, 121] on p "Smoked slow cooked beef brisket (halal), BBQ beans & sourdough slice, cheddar s…" at bounding box center [162, 116] width 211 height 38
click at [27, 8] on p "Dashboard" at bounding box center [24, 8] width 19 height 4
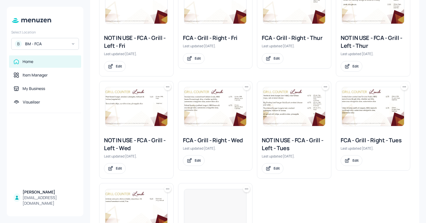
scroll to position [133, 0]
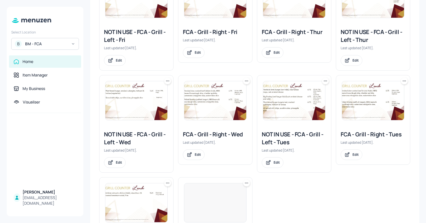
click at [351, 115] on img at bounding box center [373, 100] width 62 height 39
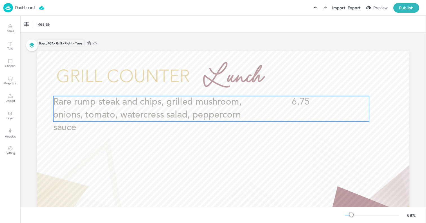
click at [183, 111] on span "Rare rump steak and chips, grilled mushroom, onions, tomato, watercress salad, …" at bounding box center [147, 115] width 188 height 35
click at [27, 9] on p "Dashboard" at bounding box center [24, 8] width 19 height 4
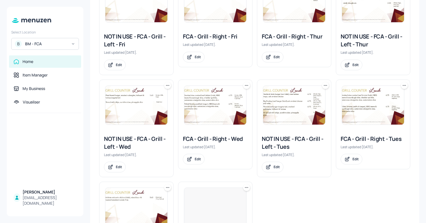
scroll to position [130, 0]
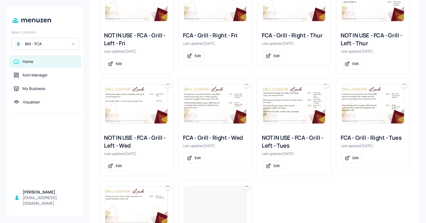
click at [230, 111] on img at bounding box center [215, 104] width 62 height 39
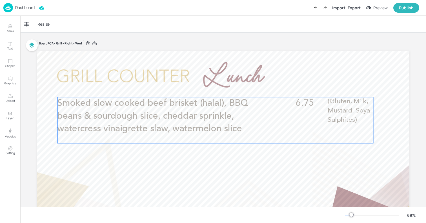
click at [243, 114] on p "Smoked slow cooked beef brisket (halal), BBQ beans & sourdough slice, cheddar s…" at bounding box center [162, 116] width 211 height 38
click at [212, 86] on icon "Edit Item" at bounding box center [211, 87] width 5 height 5
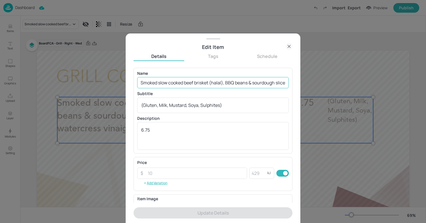
click at [194, 83] on input "Smoked slow cooked beef brisket (halal), BBQ beans & sourdough slice, cheddar s…" at bounding box center [213, 82] width 152 height 11
paste input "Banh Mi - slow cooked sesame chicken (halal) OR sesame tofu (vegan) with corian…"
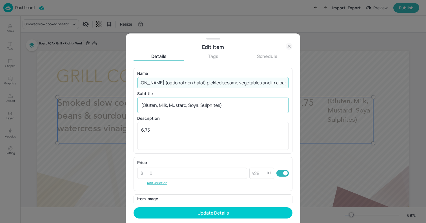
type input "Banh Mi - slow cooked sesame chicken (halal) OR sesame tofu (vegan) with corian…"
click at [212, 107] on textarea "(Gluten, Milk, Mustard, Soya, Sulphites)" at bounding box center [213, 105] width 144 height 6
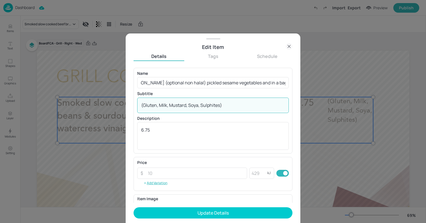
scroll to position [0, 0]
click at [212, 107] on textarea "(Gluten, Milk, Mustard, Soya, Sulphites)" at bounding box center [213, 105] width 144 height 6
click at [212, 130] on textarea "6.75" at bounding box center [213, 136] width 144 height 19
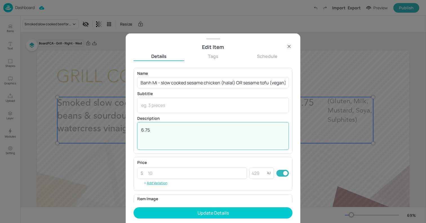
click at [212, 130] on textarea "6.75" at bounding box center [213, 136] width 144 height 19
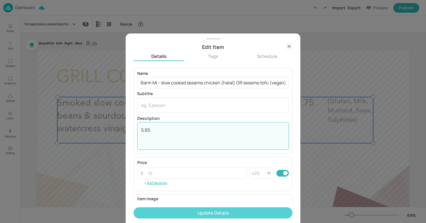
type textarea "5.65"
click at [242, 218] on button "Update Details" at bounding box center [213, 213] width 159 height 11
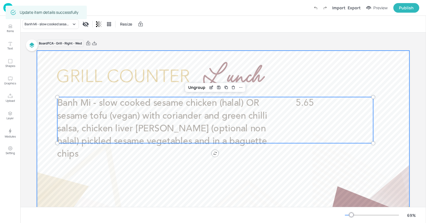
click at [38, 76] on div at bounding box center [223, 156] width 372 height 210
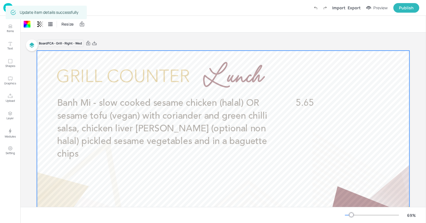
click at [5, 8] on img at bounding box center [8, 7] width 10 height 9
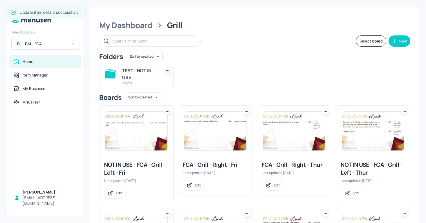
click at [296, 144] on img at bounding box center [294, 131] width 62 height 39
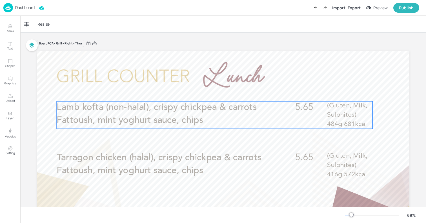
click at [219, 115] on p "Lamb kofta (non-halal), crispy chickpea & carrots Fattoush, mint yoghurt sauce,…" at bounding box center [162, 114] width 211 height 26
click at [209, 92] on icon "Edit Item" at bounding box center [211, 92] width 5 height 5
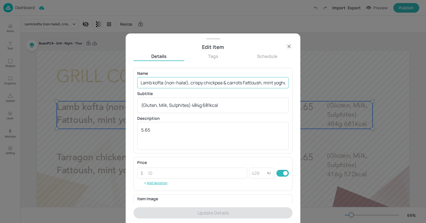
click at [180, 81] on input "Lamb kofta (non-halal), crispy chickpea & carrots Fattoush, mint yoghurt sauce,…" at bounding box center [213, 82] width 152 height 11
paste input "National burger day - Grilled chicken sunset burger (Halal) with pepper relish …"
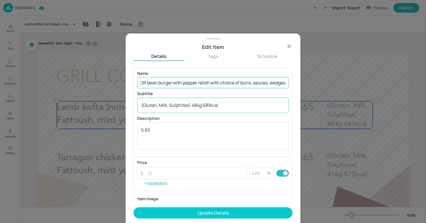
type input "National burger day - Grilled chicken sunset burger (Halal) with pepper relish …"
click at [187, 112] on div "(Gluten, Milk, Sulphites) 484g 681kcal x ​" at bounding box center [213, 105] width 152 height 15
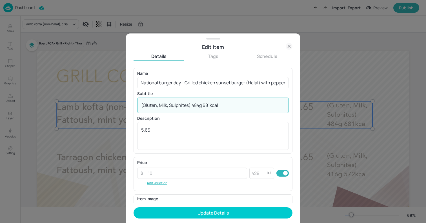
click at [187, 112] on div "(Gluten, Milk, Sulphites) 484g 681kcal x ​" at bounding box center [213, 105] width 152 height 15
click at [198, 107] on textarea "(Gluten, Milk, Sulphites) 484g 681kcal" at bounding box center [213, 105] width 144 height 6
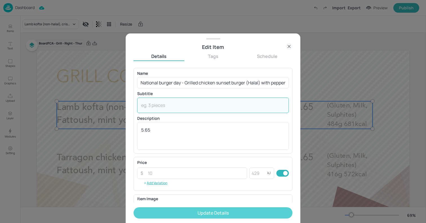
click at [231, 213] on button "Update Details" at bounding box center [213, 213] width 159 height 11
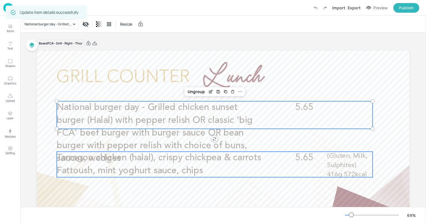
click at [223, 164] on p "Tarragon chicken (halal), crispy chickpea & carrots Fattoush, mint yoghurt sauc…" at bounding box center [162, 165] width 211 height 26
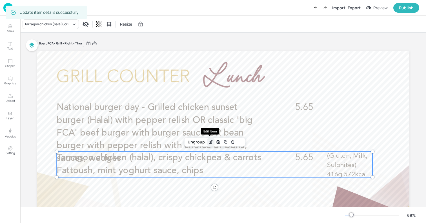
click at [213, 142] on div "Edit Item" at bounding box center [210, 142] width 7 height 7
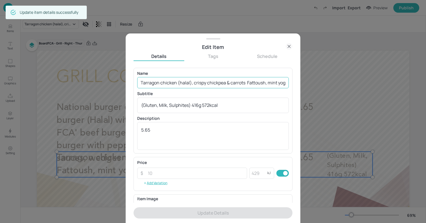
click at [187, 81] on input "Tarragon chicken (halal), crispy chickpea & carrots Fattoush, mint yoghurt sauc…" at bounding box center [213, 82] width 152 height 11
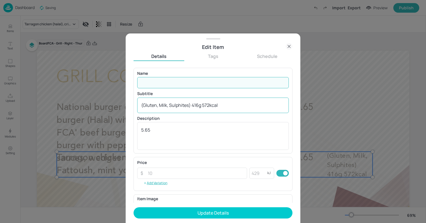
click at [200, 110] on div "(Gluten, Milk, Sulphites) 416g 572kcal x ​" at bounding box center [213, 105] width 152 height 15
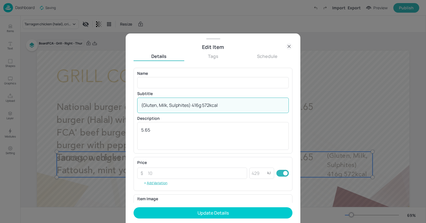
click at [200, 110] on div "(Gluten, Milk, Sulphites) 416g 572kcal x ​" at bounding box center [213, 105] width 152 height 15
click at [206, 105] on textarea "(Gluten, Milk, Sulphites) 416g 572kcal" at bounding box center [213, 105] width 144 height 6
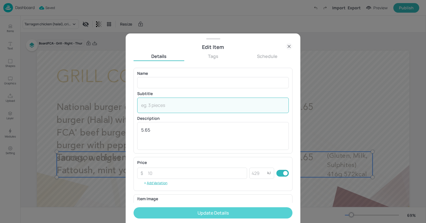
click at [232, 210] on button "Update Details" at bounding box center [213, 213] width 159 height 11
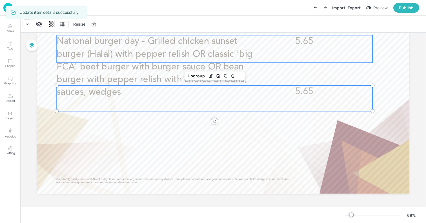
scroll to position [67, 0]
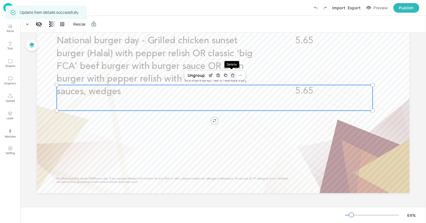
click at [234, 76] on div "Delete" at bounding box center [232, 75] width 7 height 7
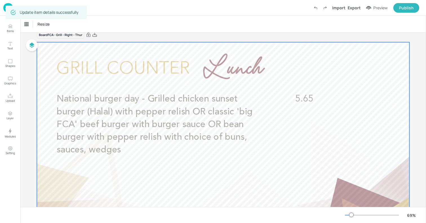
scroll to position [0, 0]
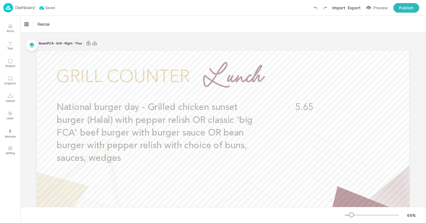
click at [26, 9] on p "Dashboard" at bounding box center [24, 8] width 19 height 4
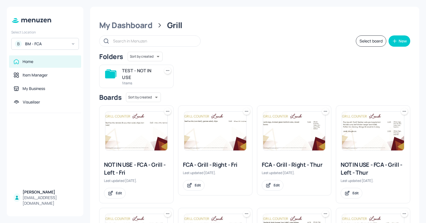
click at [212, 133] on img at bounding box center [215, 131] width 62 height 39
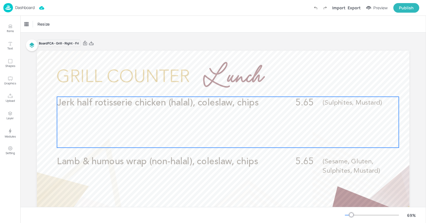
click at [231, 122] on div "Jerk half rotisserie chicken (halal), coleslaw, chips 5.65 (Sulphites, Mustard)" at bounding box center [228, 122] width 342 height 51
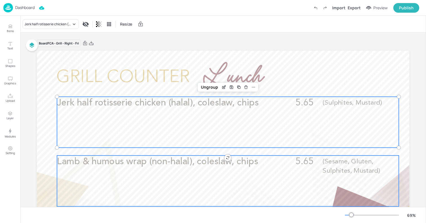
click at [261, 167] on p "Lamb & humous wrap (non-halal), coleslaw, chips" at bounding box center [162, 162] width 211 height 13
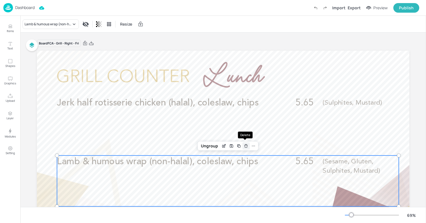
click at [247, 147] on icon "Delete" at bounding box center [246, 146] width 4 height 5
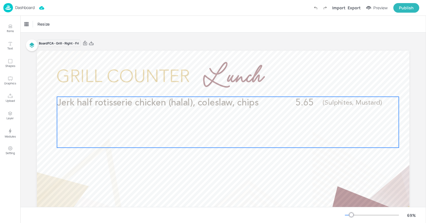
click at [224, 129] on div "Jerk half rotisserie chicken (halal), coleslaw, chips 5.65 (Sulphites, Mustard)" at bounding box center [228, 122] width 342 height 51
click at [224, 88] on icon "Edit Item" at bounding box center [224, 87] width 3 height 3
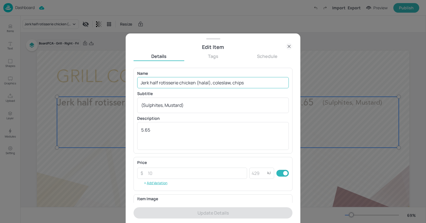
click at [200, 86] on input "Jerk half rotisserie chicken (halal), coleslaw, chips" at bounding box center [213, 82] width 152 height 11
paste input "Tandoori spiced rotisserie chicken (halal) fragrant rice, kachumber salad, mang…"
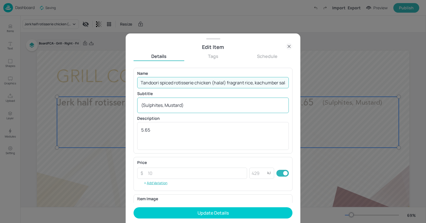
type input "Tandoori spiced rotisserie chicken (halal) fragrant rice, kachumber salad, mang…"
click at [197, 106] on textarea "(Sulphites, Mustard)" at bounding box center [213, 105] width 144 height 6
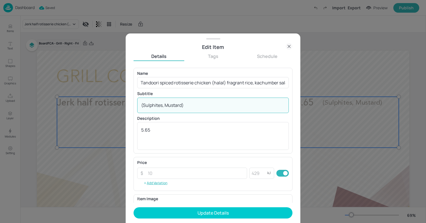
click at [197, 106] on textarea "(Sulphites, Mustard)" at bounding box center [213, 105] width 144 height 6
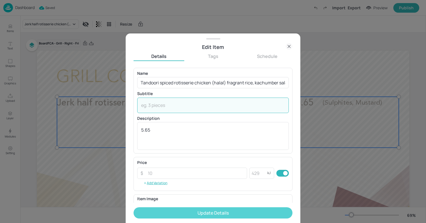
click at [220, 211] on button "Update Details" at bounding box center [213, 213] width 159 height 11
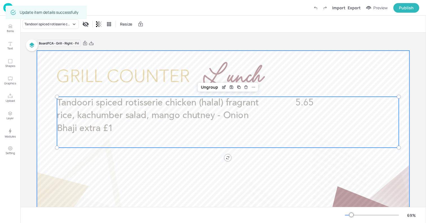
click at [43, 62] on div at bounding box center [223, 156] width 372 height 210
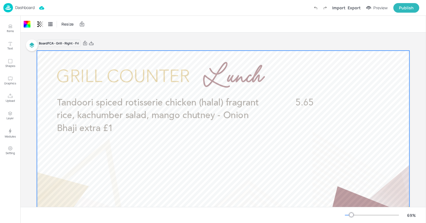
click at [23, 3] on div "Dashboard" at bounding box center [18, 7] width 31 height 9
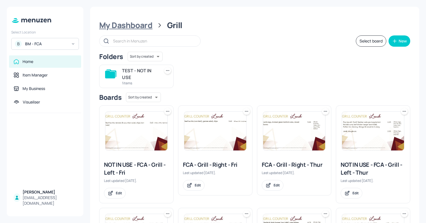
click at [152, 27] on div "My Dashboard" at bounding box center [125, 25] width 53 height 10
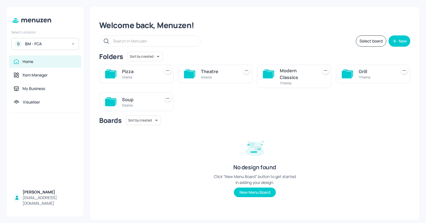
click at [227, 79] on div "4 items" at bounding box center [219, 77] width 36 height 5
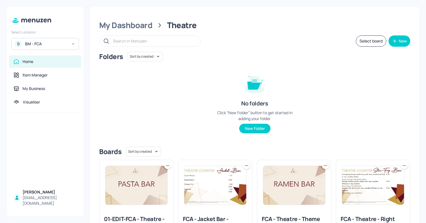
click at [389, 186] on img at bounding box center [373, 185] width 62 height 39
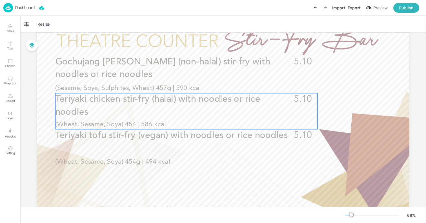
scroll to position [67, 0]
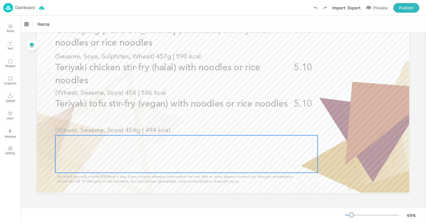
click at [199, 152] on div at bounding box center [186, 154] width 262 height 37
click at [201, 127] on div "Delete" at bounding box center [204, 125] width 7 height 7
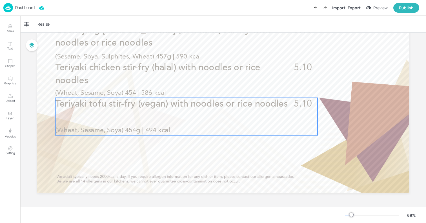
click at [199, 114] on div "Teriyaki tofu stir-fry (vegan) with noodles or rice noodles 5.10 (Wheat, Sesame…" at bounding box center [186, 116] width 262 height 37
click at [201, 85] on div "Delete" at bounding box center [204, 88] width 7 height 7
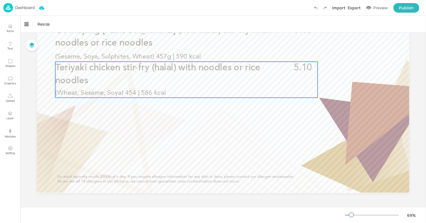
click at [190, 84] on p "Teriyaki chicken stir-fry (halal) with noodles or rice noodles" at bounding box center [160, 75] width 211 height 26
click at [202, 50] on icon "Delete" at bounding box center [204, 52] width 4 height 5
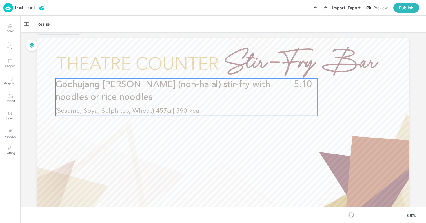
scroll to position [0, 0]
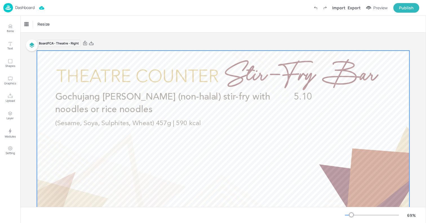
click at [209, 100] on span "Gochujang [PERSON_NAME] (non-halal) stir-fry with noodles or rice noodles" at bounding box center [162, 104] width 215 height 22
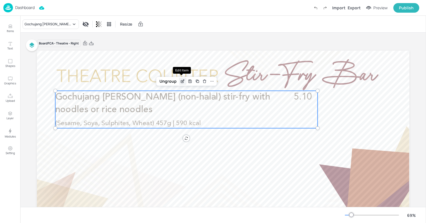
click at [184, 79] on div "Edit Item" at bounding box center [182, 81] width 7 height 7
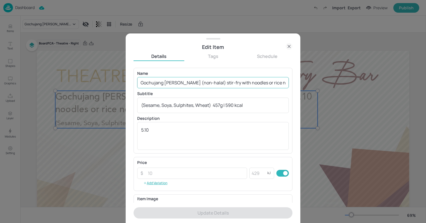
click at [197, 80] on input "Gochujang [PERSON_NAME] (non-halal) stir-fry with noodles or rice noodles" at bounding box center [213, 82] width 152 height 11
paste input "Pad Thai bar - choice of chicken, prawns or tofu served with beansprouts, carro…"
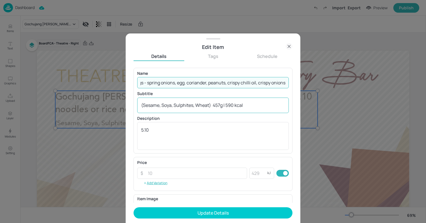
type input "Pad Thai bar - choice of chicken, prawns or tofu served with beansprouts, carro…"
click at [214, 105] on textarea "(Sesame, Soya, Sulphites, Wheat) 457g | 590 kcal" at bounding box center [213, 105] width 144 height 6
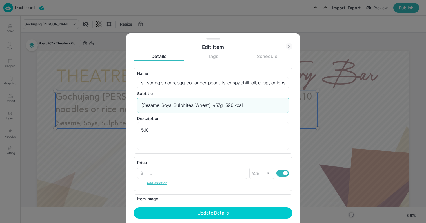
scroll to position [0, 0]
click at [214, 105] on textarea "(Sesame, Soya, Sulphites, Wheat) 457g | 590 kcal" at bounding box center [213, 105] width 144 height 6
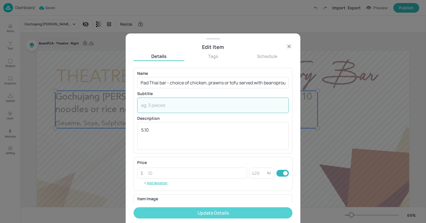
click at [240, 211] on button "Update Details" at bounding box center [213, 213] width 159 height 11
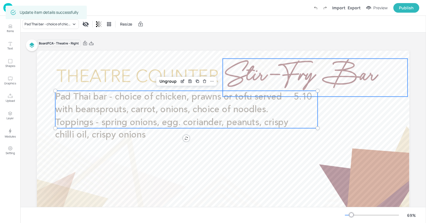
click at [294, 75] on span "Stir-Fry Bar" at bounding box center [299, 78] width 153 height 46
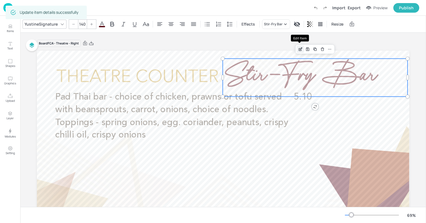
click at [301, 51] on icon "Edit Item" at bounding box center [300, 49] width 5 height 5
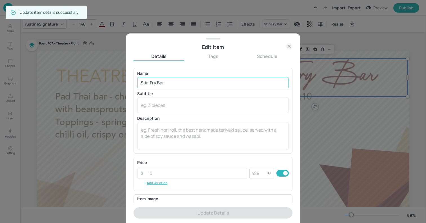
click at [152, 83] on input "Stir-Fry Bar" at bounding box center [213, 82] width 152 height 11
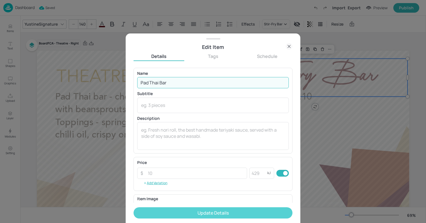
type input "Pad Thai Bar"
click at [222, 213] on button "Update Details" at bounding box center [213, 213] width 159 height 11
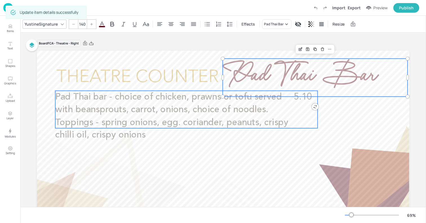
click at [100, 106] on span "Pad Thai bar - choice of chicken, prawns or tofu served with beansprouts, carro…" at bounding box center [171, 116] width 233 height 47
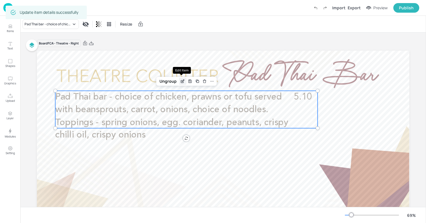
click at [182, 82] on icon "Edit Item" at bounding box center [182, 81] width 5 height 5
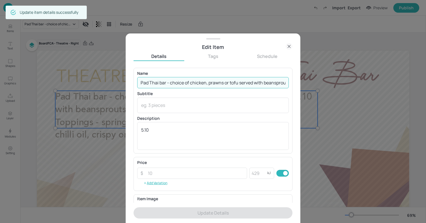
drag, startPoint x: 172, startPoint y: 82, endPoint x: 124, endPoint y: 82, distance: 48.2
click at [125, 82] on div "Edit Item Details Tags Schedule Name Pad Thai bar - choice of chicken, prawns o…" at bounding box center [213, 111] width 426 height 223
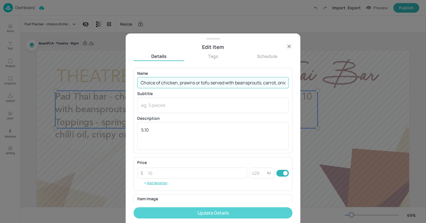
type input "Choice of chicken, prawns or tofu served with beansprouts, carrot, onions, choi…"
click at [241, 215] on button "Update Details" at bounding box center [213, 213] width 159 height 11
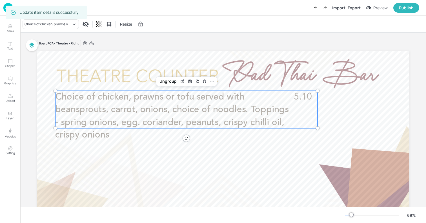
click at [38, 104] on div at bounding box center [223, 156] width 372 height 210
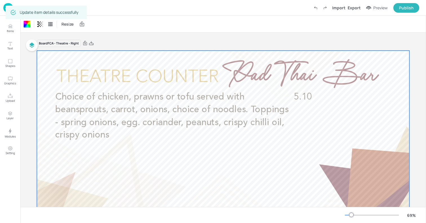
click at [3, 6] on img at bounding box center [8, 7] width 10 height 9
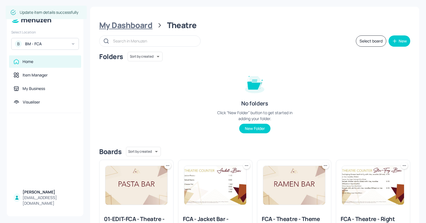
click at [137, 27] on div "My Dashboard" at bounding box center [125, 25] width 53 height 10
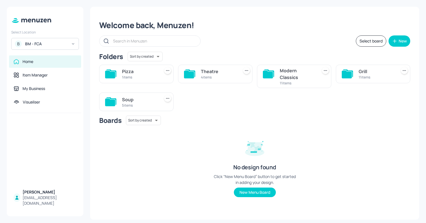
click at [367, 72] on div "Grill" at bounding box center [377, 71] width 36 height 7
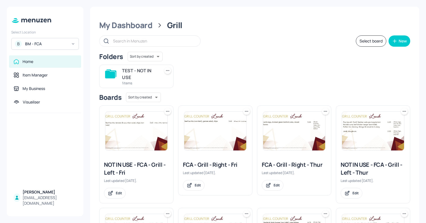
click at [210, 146] on img at bounding box center [215, 131] width 62 height 39
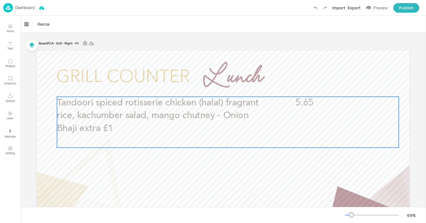
click at [103, 101] on span "Tandoori spiced rotisserie chicken (halal) fragrant rice, kachumber salad, mang…" at bounding box center [158, 116] width 202 height 35
click at [240, 85] on icon "Duplicate" at bounding box center [238, 87] width 5 height 5
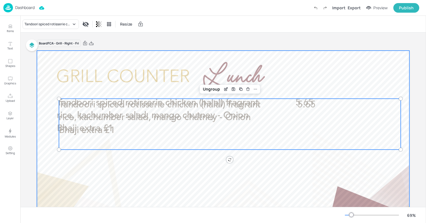
scroll to position [67, 0]
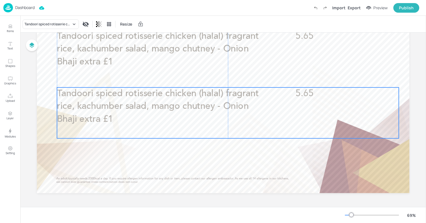
drag, startPoint x: 141, startPoint y: 45, endPoint x: 139, endPoint y: 102, distance: 56.7
click at [139, 101] on p "Tandoori spiced rotisserie chicken (halal) fragrant rice, kachumber salad, mang…" at bounding box center [162, 107] width 211 height 38
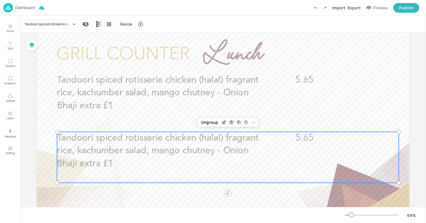
scroll to position [21, 0]
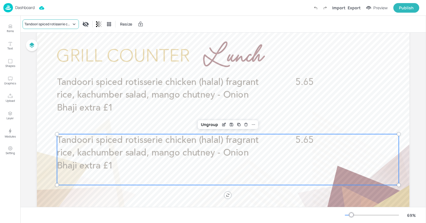
click at [56, 23] on div "Tandoori spiced rotisserie chicken (halal) fragrant rice, kachumber salad, mang…" at bounding box center [48, 24] width 47 height 5
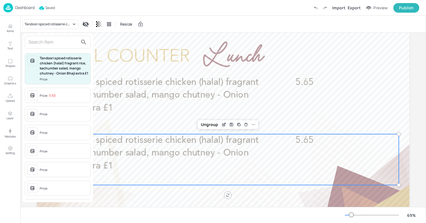
click at [63, 101] on span "Price: 5.65" at bounding box center [64, 96] width 48 height 9
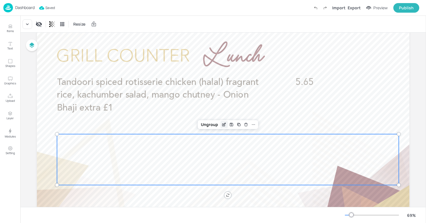
click at [222, 124] on icon "Edit Item" at bounding box center [224, 125] width 5 height 5
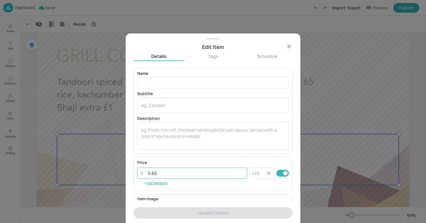
click at [185, 171] on input "5.65" at bounding box center [196, 173] width 103 height 11
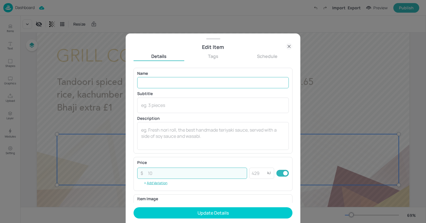
click at [175, 85] on input "text" at bounding box center [213, 82] width 152 height 11
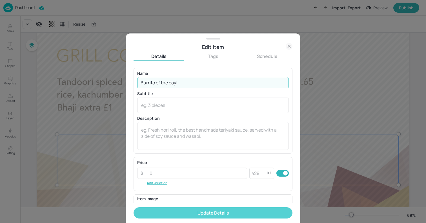
type input "Burrito of the day!"
click at [210, 218] on button "Update Details" at bounding box center [213, 213] width 159 height 11
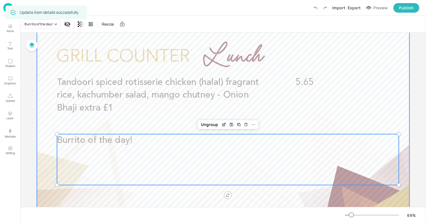
click at [48, 96] on div at bounding box center [223, 135] width 372 height 210
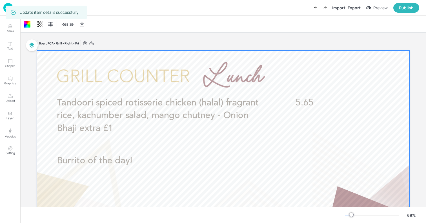
click at [5, 8] on img at bounding box center [8, 7] width 10 height 9
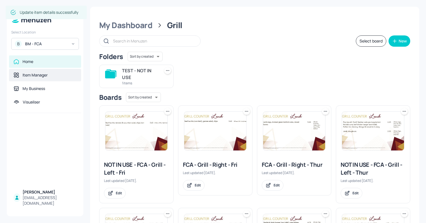
click at [46, 78] on div "Item Manager" at bounding box center [35, 75] width 25 height 6
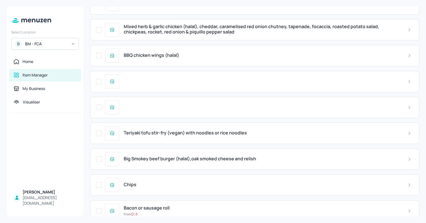
scroll to position [462, 0]
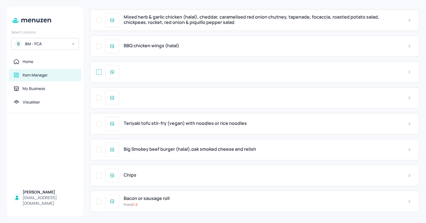
click at [97, 72] on input "checkbox" at bounding box center [99, 72] width 10 height 10
click at [99, 99] on input "checkbox" at bounding box center [99, 98] width 10 height 10
checkbox input "true"
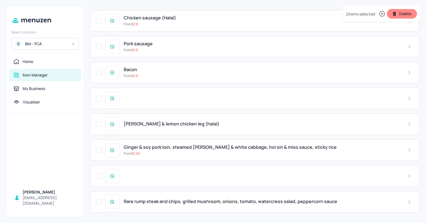
scroll to position [819, 0]
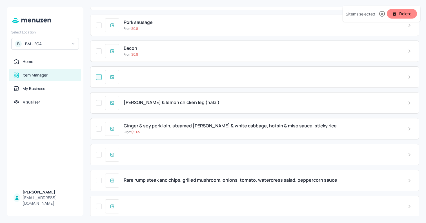
click at [100, 77] on input "checkbox" at bounding box center [99, 77] width 10 height 10
checkbox input "true"
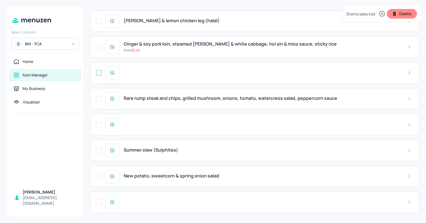
click at [99, 73] on input "checkbox" at bounding box center [99, 73] width 10 height 10
checkbox input "true"
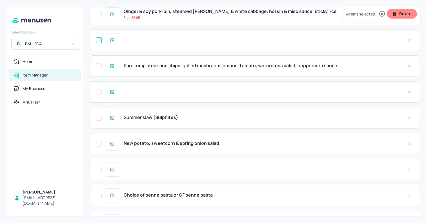
scroll to position [975, 0]
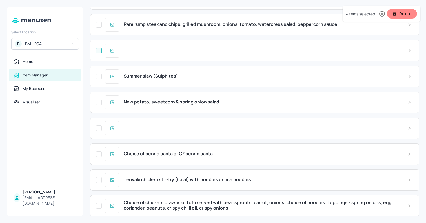
click at [99, 51] on input "checkbox" at bounding box center [99, 51] width 10 height 10
checkbox input "true"
click at [100, 128] on input "checkbox" at bounding box center [99, 128] width 10 height 10
checkbox input "true"
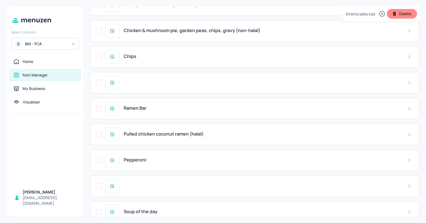
scroll to position [1441, 0]
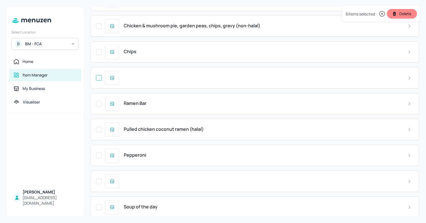
click at [98, 80] on input "checkbox" at bounding box center [99, 78] width 10 height 10
checkbox input "true"
click at [101, 182] on input "checkbox" at bounding box center [99, 182] width 10 height 10
checkbox input "true"
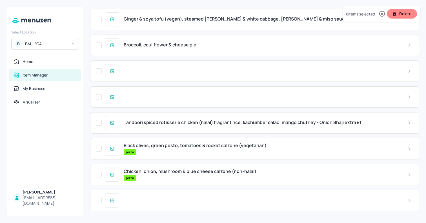
scroll to position [1787, 0]
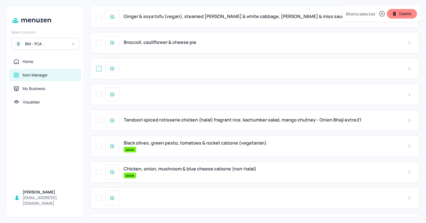
click at [98, 71] on input "checkbox" at bounding box center [99, 69] width 10 height 10
checkbox input "true"
click at [99, 94] on input "checkbox" at bounding box center [99, 95] width 10 height 10
checkbox input "true"
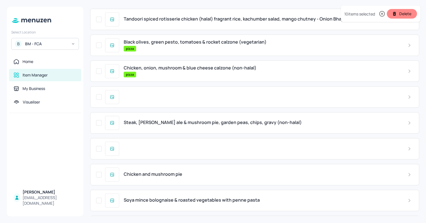
scroll to position [1913, 0]
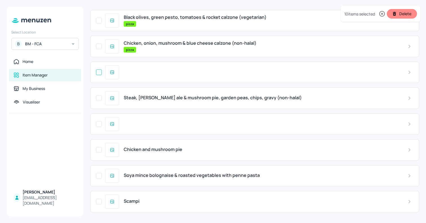
click at [101, 74] on input "checkbox" at bounding box center [99, 72] width 10 height 10
checkbox input "true"
click at [99, 125] on input "checkbox" at bounding box center [99, 124] width 10 height 10
checkbox input "true"
checkbox input "false"
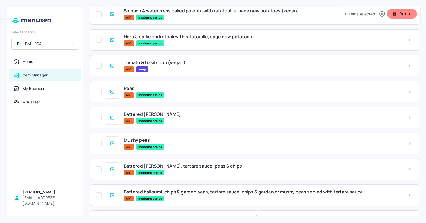
scroll to position [3341, 0]
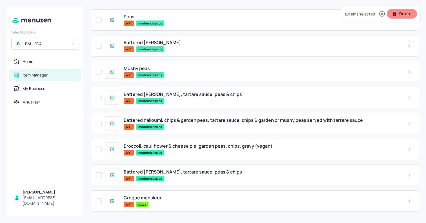
click at [409, 14] on button "Delete" at bounding box center [402, 14] width 30 height 10
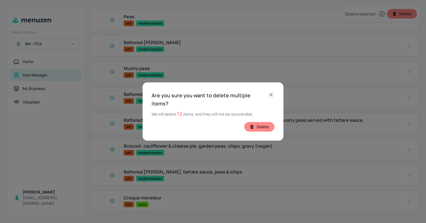
click at [261, 124] on button "Delete" at bounding box center [259, 127] width 30 height 10
checkbox input "false"
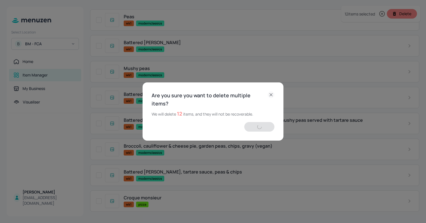
checkbox input "false"
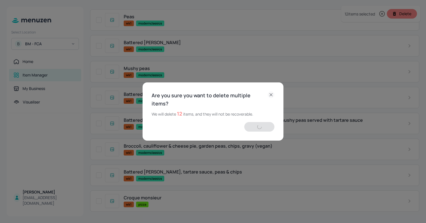
checkbox input "false"
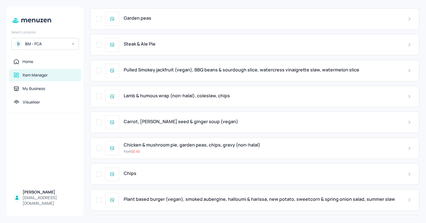
scroll to position [32, 0]
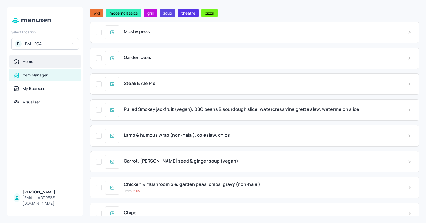
click at [40, 61] on div "Home" at bounding box center [45, 62] width 63 height 6
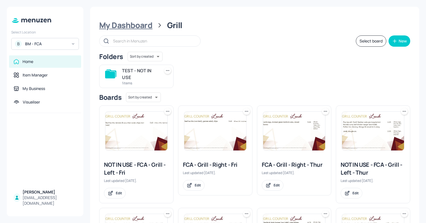
click at [137, 28] on div "My Dashboard" at bounding box center [125, 25] width 53 height 10
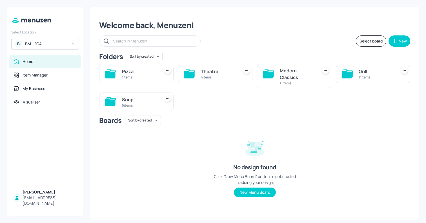
click at [138, 77] on div "1 items" at bounding box center [140, 77] width 36 height 5
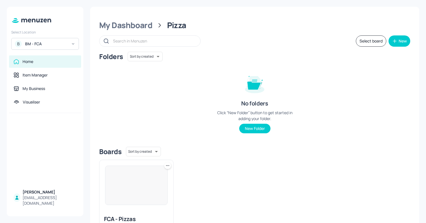
click at [131, 196] on img at bounding box center [136, 185] width 62 height 39
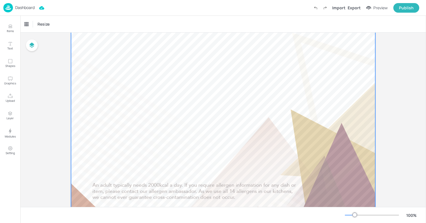
scroll to position [398, 0]
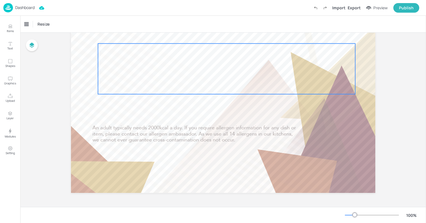
click at [179, 78] on div at bounding box center [226, 69] width 257 height 51
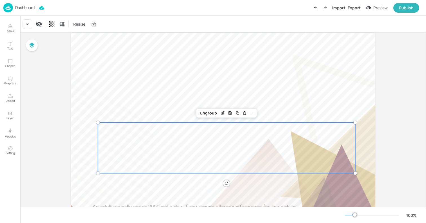
scroll to position [316, 0]
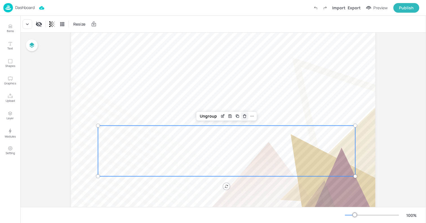
click at [243, 116] on icon "Delete" at bounding box center [245, 116] width 4 height 5
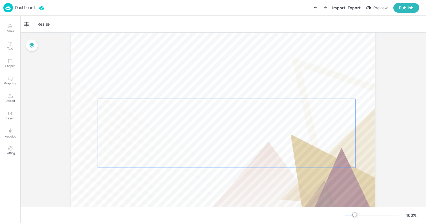
click at [232, 115] on div at bounding box center [226, 133] width 257 height 69
click at [244, 92] on div "Delete" at bounding box center [244, 89] width 7 height 7
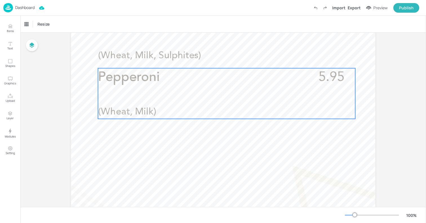
scroll to position [155, 0]
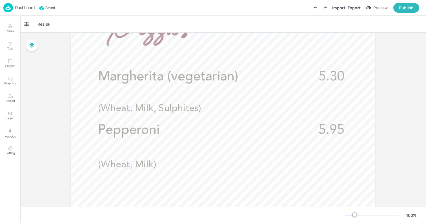
click at [28, 8] on p "Dashboard" at bounding box center [24, 8] width 19 height 4
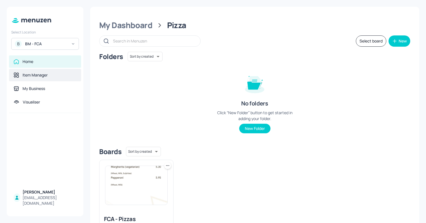
click at [54, 74] on div "Item Manager" at bounding box center [45, 75] width 63 height 6
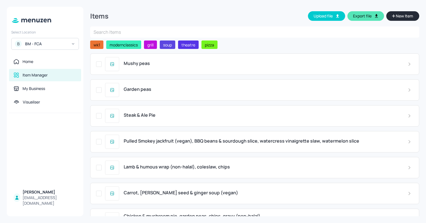
click at [164, 31] on input "text" at bounding box center [254, 31] width 329 height 11
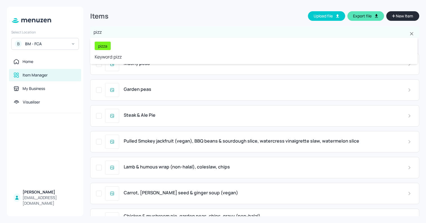
type input "pizza"
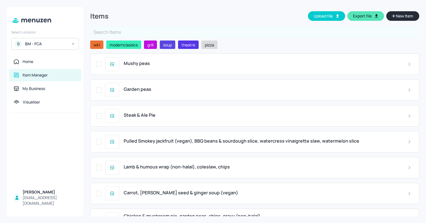
click at [212, 45] on span "pizza" at bounding box center [210, 45] width 14 height 6
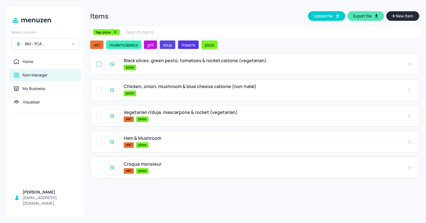
click at [100, 64] on input "checkbox" at bounding box center [99, 64] width 10 height 10
click at [99, 91] on input "checkbox" at bounding box center [99, 90] width 10 height 10
checkbox input "true"
click at [99, 118] on input "checkbox" at bounding box center [99, 116] width 10 height 10
checkbox input "true"
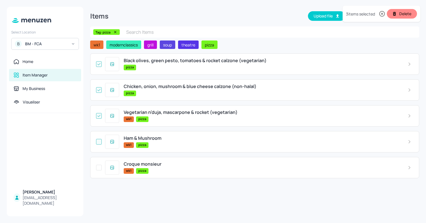
click at [100, 141] on input "checkbox" at bounding box center [99, 142] width 10 height 10
checkbox input "true"
click at [102, 168] on input "checkbox" at bounding box center [99, 168] width 10 height 10
checkbox input "true"
checkbox input "false"
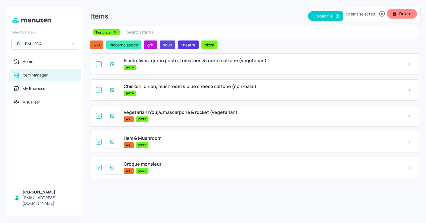
click at [409, 11] on button "Delete" at bounding box center [402, 14] width 30 height 10
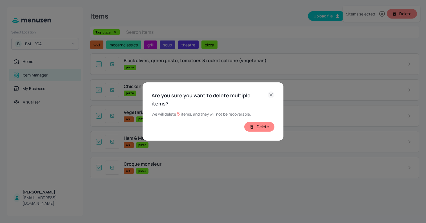
click at [265, 127] on button "Delete" at bounding box center [259, 127] width 30 height 10
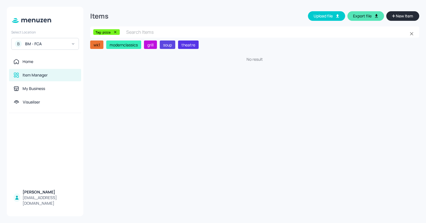
click at [116, 32] on icon at bounding box center [115, 32] width 4 height 4
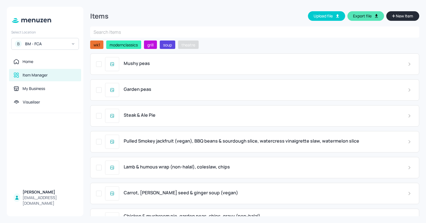
click at [194, 46] on span "theatre" at bounding box center [188, 45] width 18 height 6
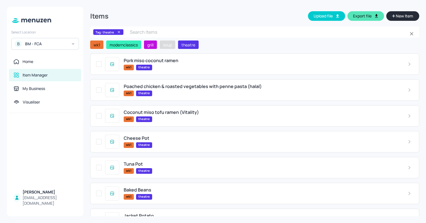
click at [161, 45] on div "soup" at bounding box center [167, 45] width 15 height 8
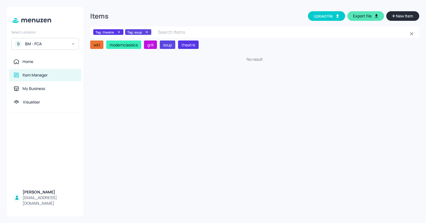
click at [119, 30] on icon at bounding box center [119, 32] width 4 height 4
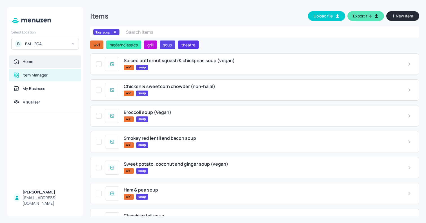
click at [36, 63] on div "Home" at bounding box center [45, 62] width 63 height 6
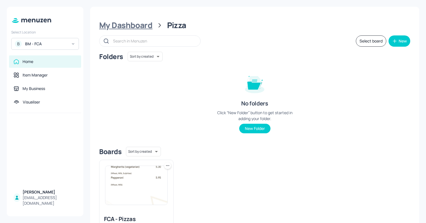
click at [147, 27] on div "My Dashboard" at bounding box center [125, 25] width 53 height 10
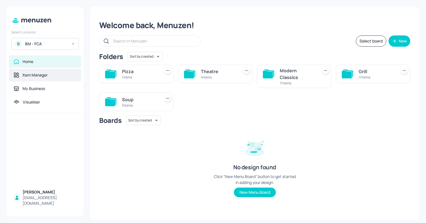
click at [63, 80] on div "Item Manager" at bounding box center [45, 75] width 72 height 12
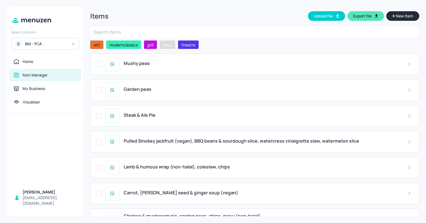
click at [171, 47] on span "soup" at bounding box center [167, 45] width 13 height 6
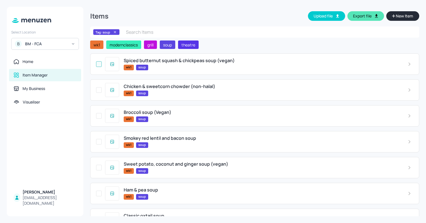
click at [99, 63] on input "checkbox" at bounding box center [99, 64] width 10 height 10
click at [100, 90] on input "checkbox" at bounding box center [99, 90] width 10 height 10
checkbox input "true"
click at [101, 117] on input "checkbox" at bounding box center [99, 116] width 10 height 10
checkbox input "true"
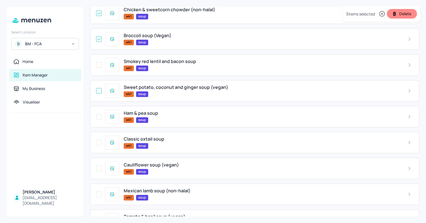
scroll to position [85, 0]
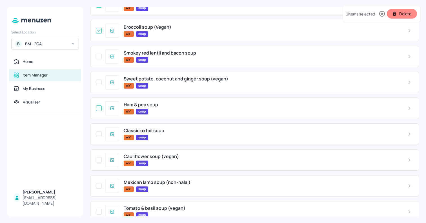
click at [101, 110] on input "checkbox" at bounding box center [99, 108] width 10 height 10
checkbox input "true"
click at [100, 159] on input "checkbox" at bounding box center [99, 160] width 10 height 10
checkbox input "true"
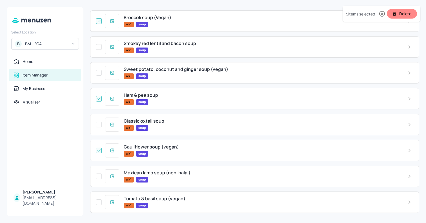
scroll to position [96, 0]
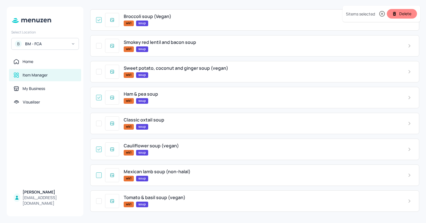
click at [100, 176] on input "checkbox" at bounding box center [99, 175] width 10 height 10
checkbox input "true"
click at [100, 201] on input "checkbox" at bounding box center [99, 201] width 10 height 10
checkbox input "true"
checkbox input "false"
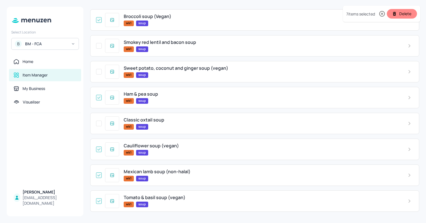
scroll to position [0, 0]
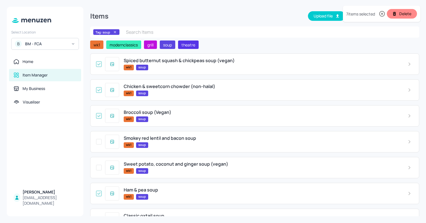
click at [406, 12] on button "Delete" at bounding box center [402, 14] width 30 height 10
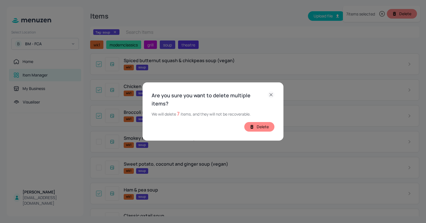
click at [265, 122] on button "Delete" at bounding box center [259, 127] width 30 height 10
checkbox input "false"
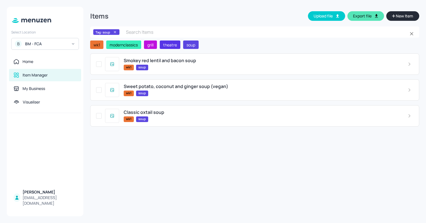
click at [116, 33] on icon at bounding box center [115, 32] width 4 height 4
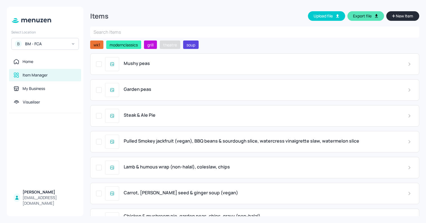
click at [167, 45] on span "theatre" at bounding box center [170, 45] width 18 height 6
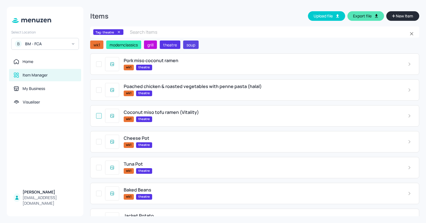
click at [99, 116] on input "checkbox" at bounding box center [99, 116] width 10 height 10
checkbox input "false"
click at [100, 90] on input "checkbox" at bounding box center [99, 90] width 10 height 10
checkbox input "false"
checkbox input "true"
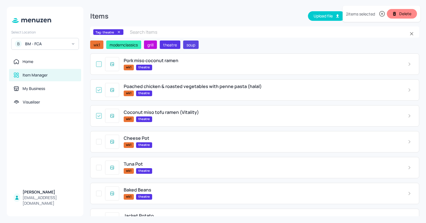
click at [98, 65] on input "checkbox" at bounding box center [99, 64] width 10 height 10
checkbox input "false"
click at [405, 16] on button "Delete" at bounding box center [402, 14] width 30 height 10
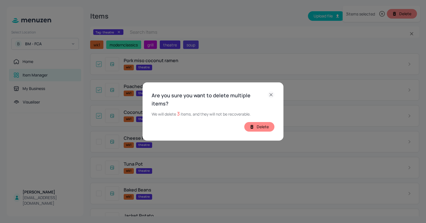
click at [267, 124] on button "Delete" at bounding box center [259, 127] width 30 height 10
checkbox input "false"
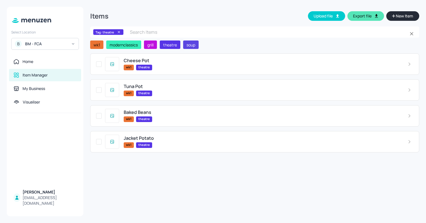
click at [119, 32] on icon at bounding box center [119, 32] width 4 height 4
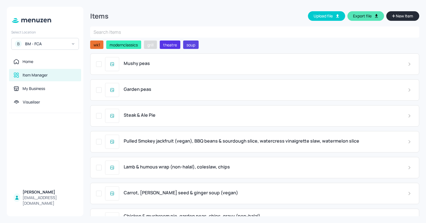
click at [147, 44] on span "grill" at bounding box center [150, 45] width 11 height 6
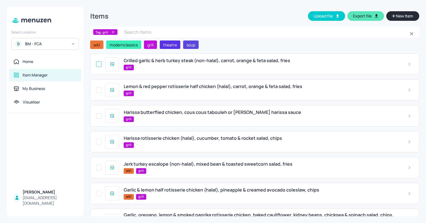
click at [101, 64] on input "checkbox" at bounding box center [99, 64] width 10 height 10
click at [97, 89] on input "checkbox" at bounding box center [99, 90] width 10 height 10
checkbox input "true"
click at [99, 116] on input "checkbox" at bounding box center [99, 116] width 10 height 10
checkbox input "true"
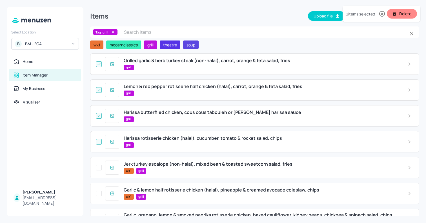
click at [99, 144] on input "checkbox" at bounding box center [99, 142] width 10 height 10
checkbox input "true"
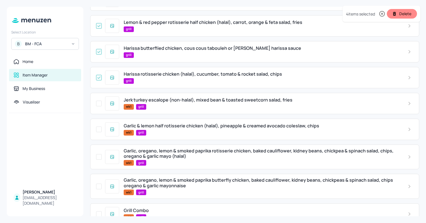
scroll to position [78, 0]
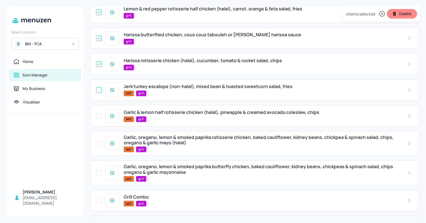
click at [98, 91] on input "checkbox" at bounding box center [99, 90] width 10 height 10
checkbox input "true"
click at [100, 116] on input "checkbox" at bounding box center [99, 116] width 10 height 10
checkbox input "true"
click at [98, 143] on input "checkbox" at bounding box center [99, 144] width 10 height 10
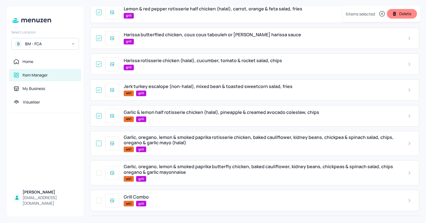
checkbox input "true"
click at [99, 173] on input "checkbox" at bounding box center [99, 173] width 10 height 10
checkbox input "true"
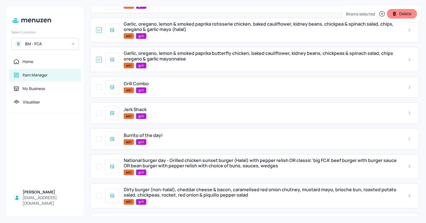
scroll to position [214, 0]
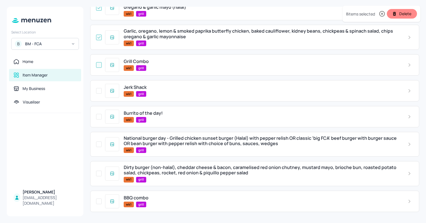
click at [100, 66] on input "checkbox" at bounding box center [99, 65] width 10 height 10
checkbox input "true"
click at [99, 92] on input "checkbox" at bounding box center [99, 91] width 10 height 10
checkbox input "true"
click at [98, 174] on input "checkbox" at bounding box center [99, 174] width 10 height 10
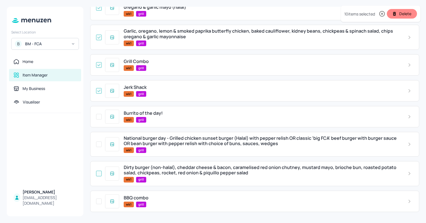
checkbox input "true"
click at [99, 200] on input "checkbox" at bounding box center [99, 202] width 10 height 10
checkbox input "true"
checkbox input "false"
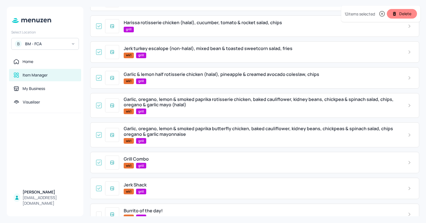
scroll to position [0, 0]
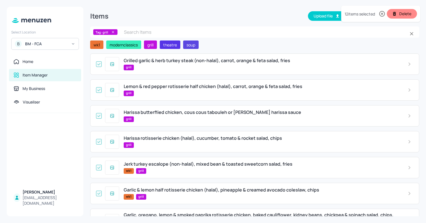
click at [408, 12] on button "Delete" at bounding box center [402, 14] width 30 height 10
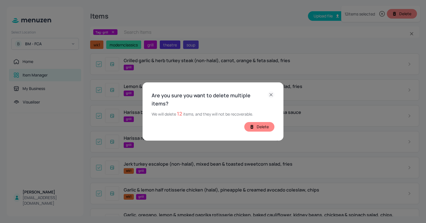
click at [265, 122] on button "Delete" at bounding box center [259, 127] width 30 height 10
checkbox input "false"
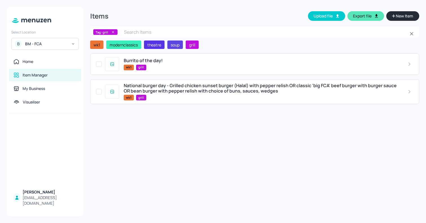
click at [112, 31] on icon at bounding box center [113, 32] width 2 height 2
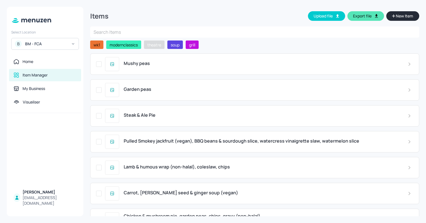
click at [152, 43] on span "theatre" at bounding box center [154, 45] width 18 height 6
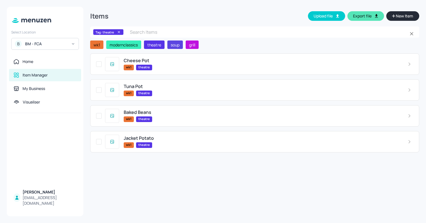
click at [119, 32] on icon at bounding box center [119, 32] width 2 height 2
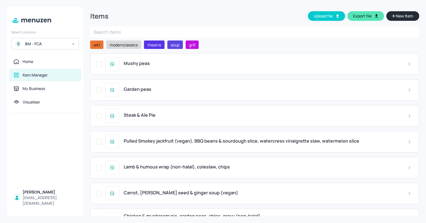
click at [121, 43] on span "modernclassics" at bounding box center [123, 45] width 33 height 6
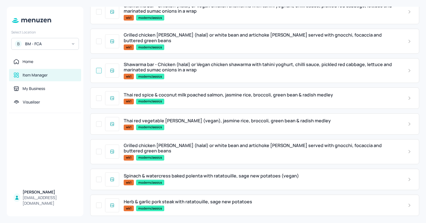
scroll to position [81, 0]
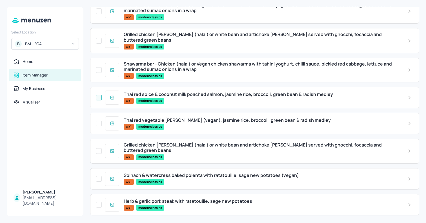
click at [99, 99] on input "checkbox" at bounding box center [99, 98] width 10 height 10
click at [101, 123] on input "checkbox" at bounding box center [99, 124] width 10 height 10
checkbox input "true"
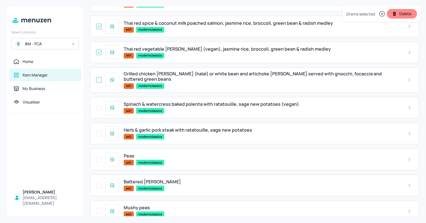
scroll to position [153, 0]
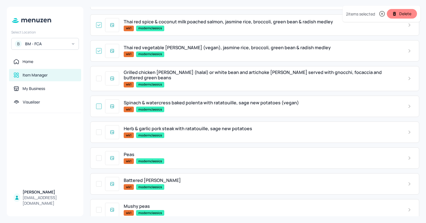
click at [100, 108] on input "checkbox" at bounding box center [99, 106] width 10 height 10
checkbox input "true"
click at [101, 131] on input "checkbox" at bounding box center [99, 132] width 10 height 10
checkbox input "true"
checkbox input "false"
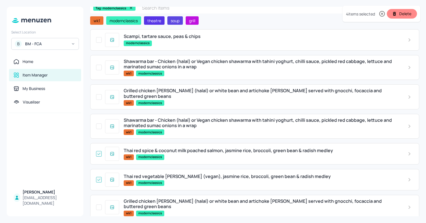
scroll to position [0, 0]
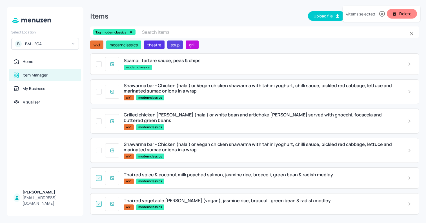
click at [408, 16] on button "Delete" at bounding box center [402, 14] width 30 height 10
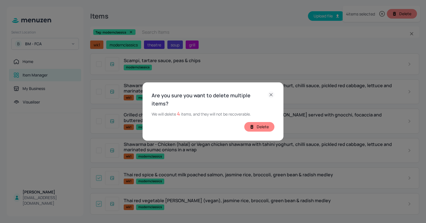
click at [266, 122] on button "Delete" at bounding box center [259, 127] width 30 height 10
checkbox input "false"
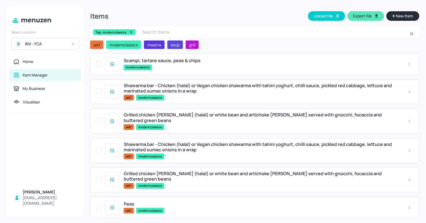
click at [130, 32] on icon at bounding box center [131, 32] width 2 height 2
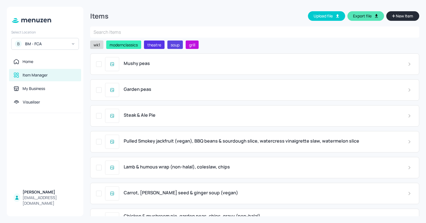
click at [97, 46] on span "wk1" at bounding box center [96, 45] width 11 height 6
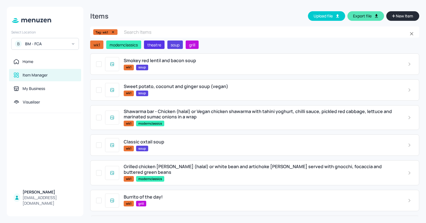
click at [114, 31] on div at bounding box center [112, 32] width 7 height 4
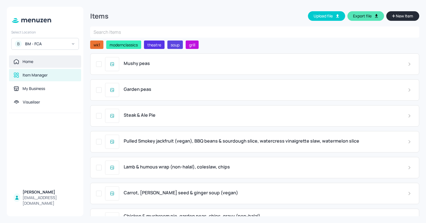
click at [34, 65] on div "Home" at bounding box center [45, 62] width 72 height 12
